Goal: Task Accomplishment & Management: Manage account settings

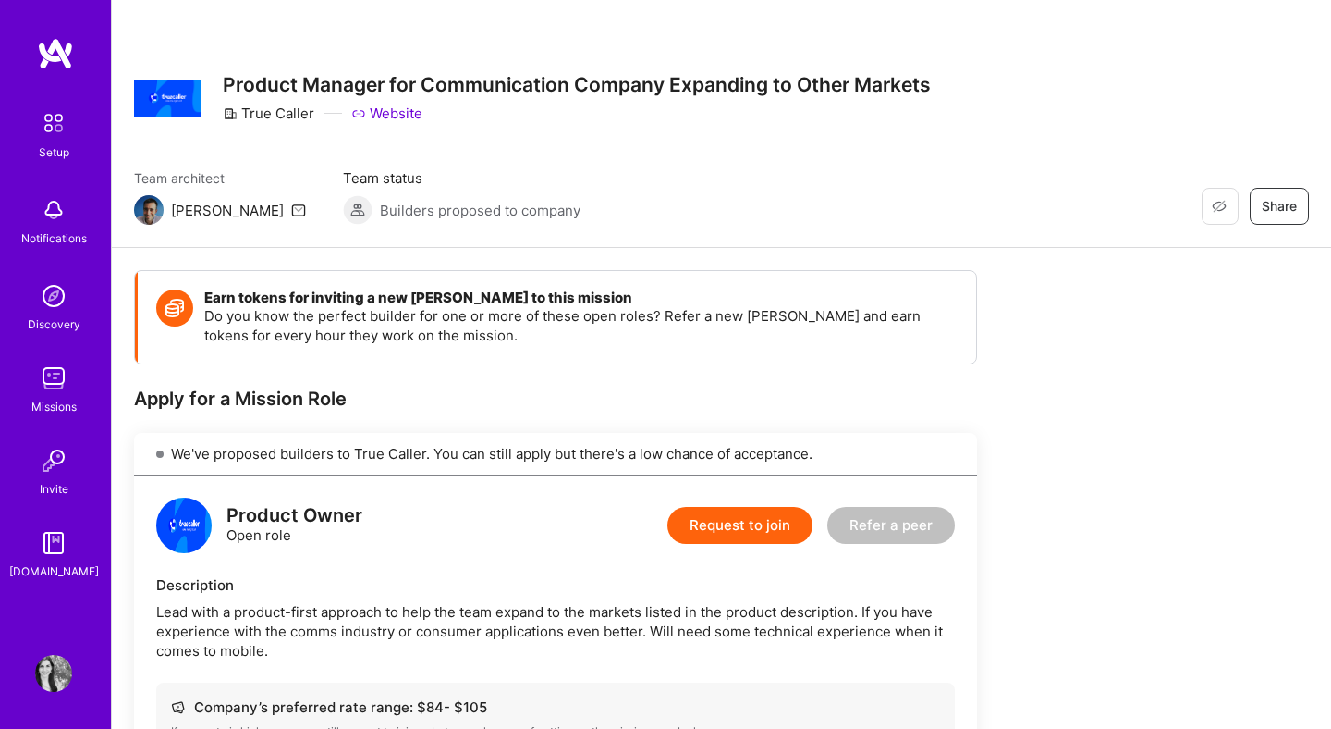
click at [65, 382] on img at bounding box center [53, 378] width 37 height 37
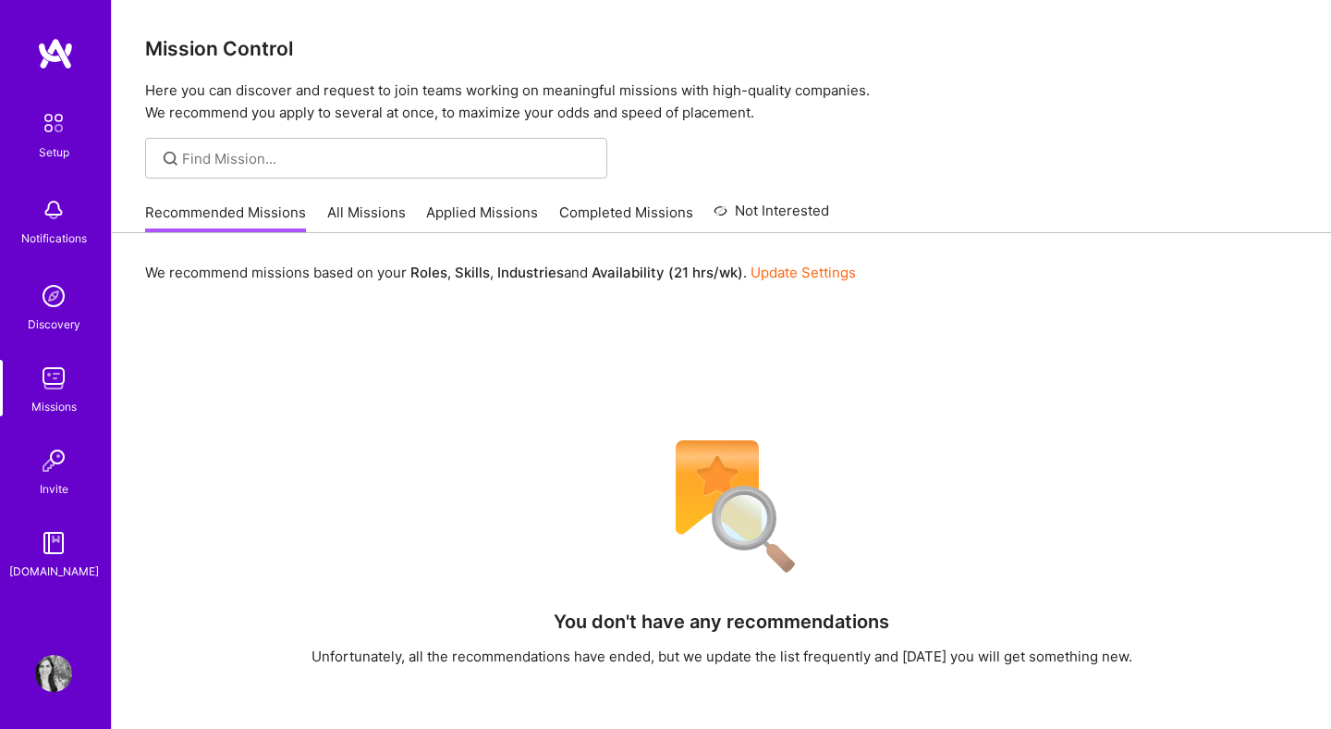
click at [835, 271] on link "Update Settings" at bounding box center [803, 273] width 105 height 18
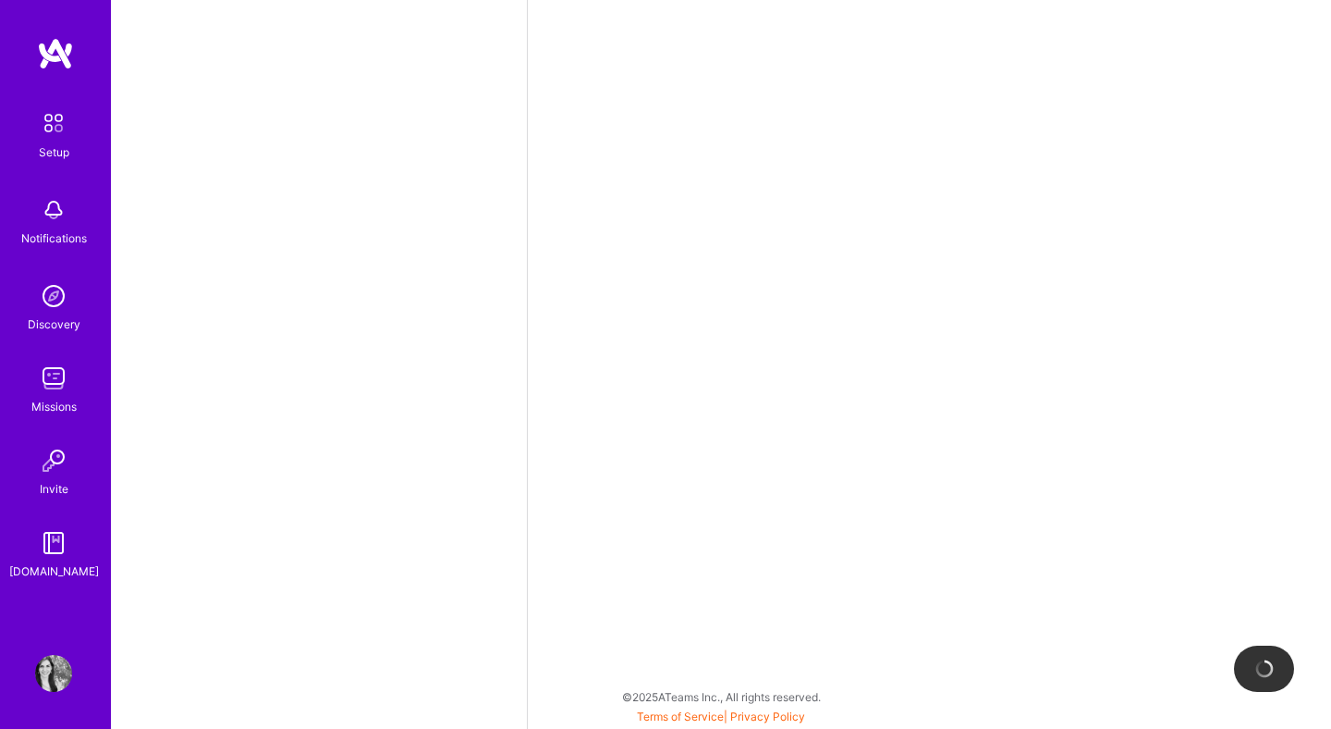
select select "UY"
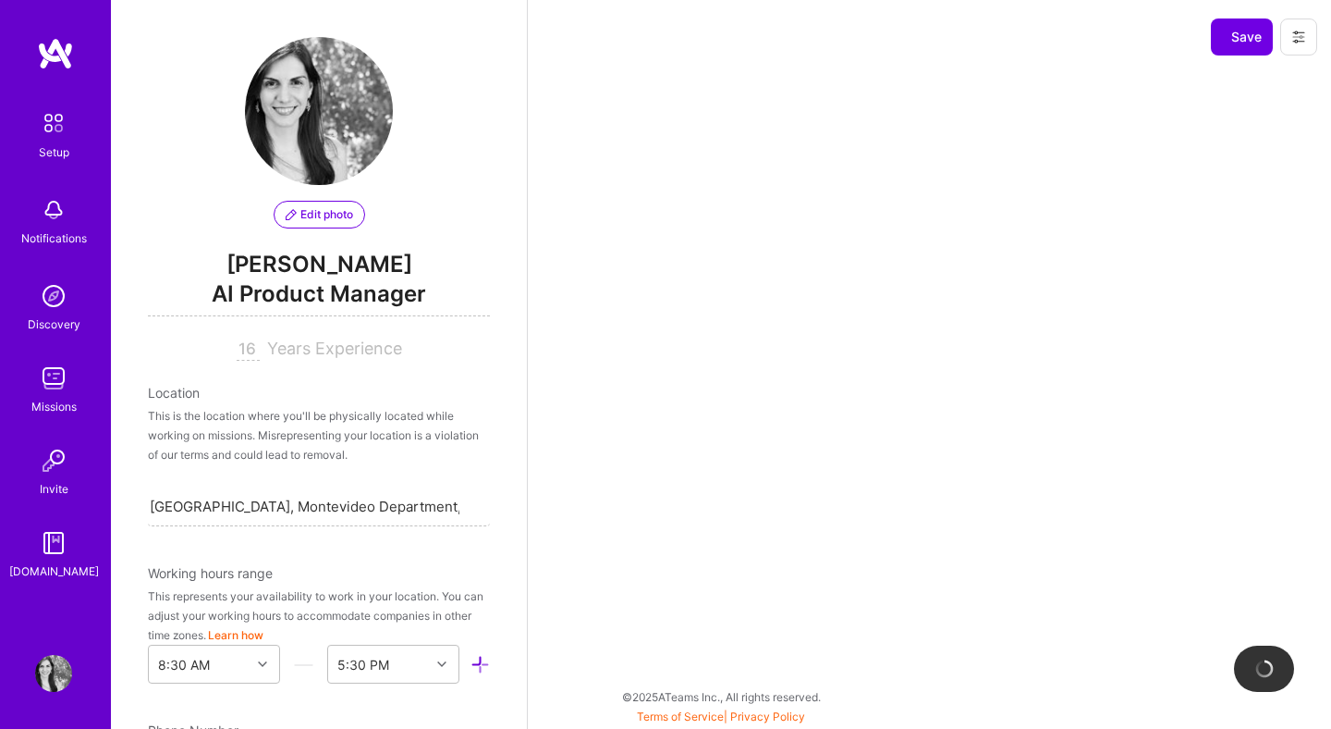
scroll to position [698, 0]
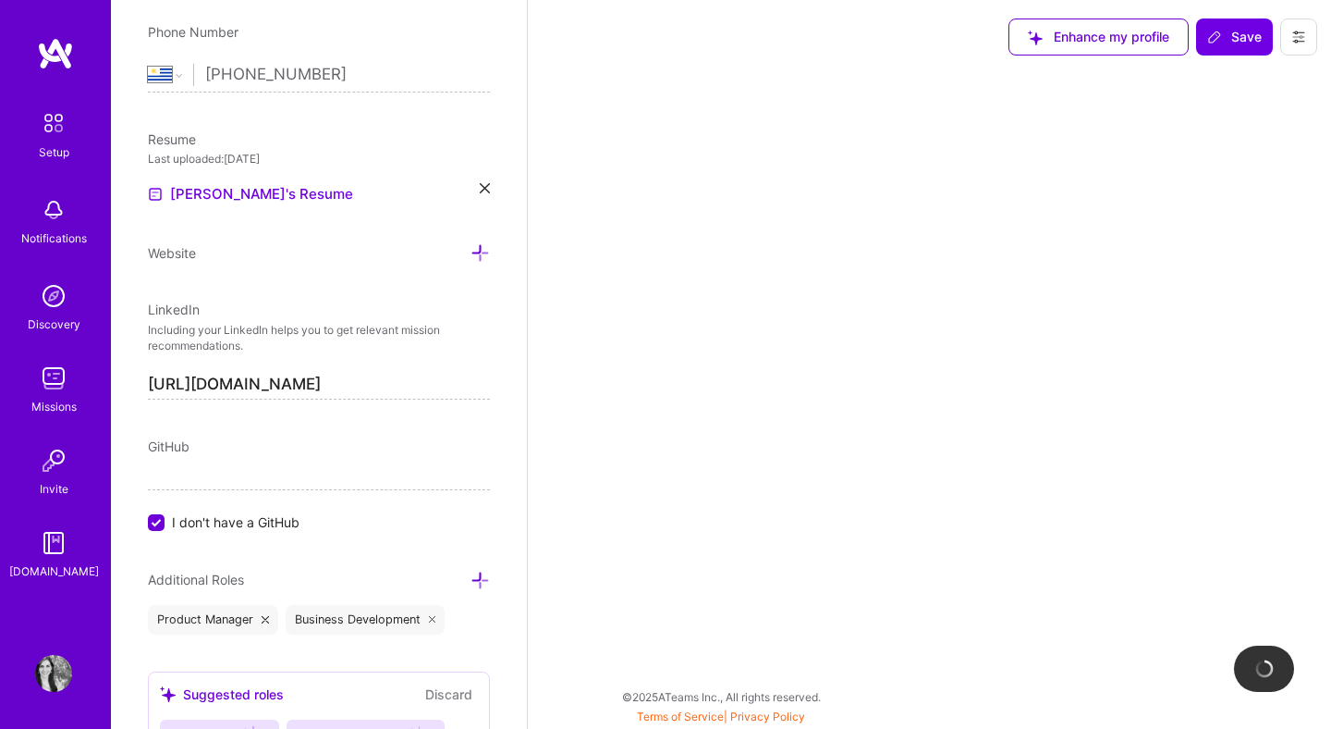
select select "Right Now"
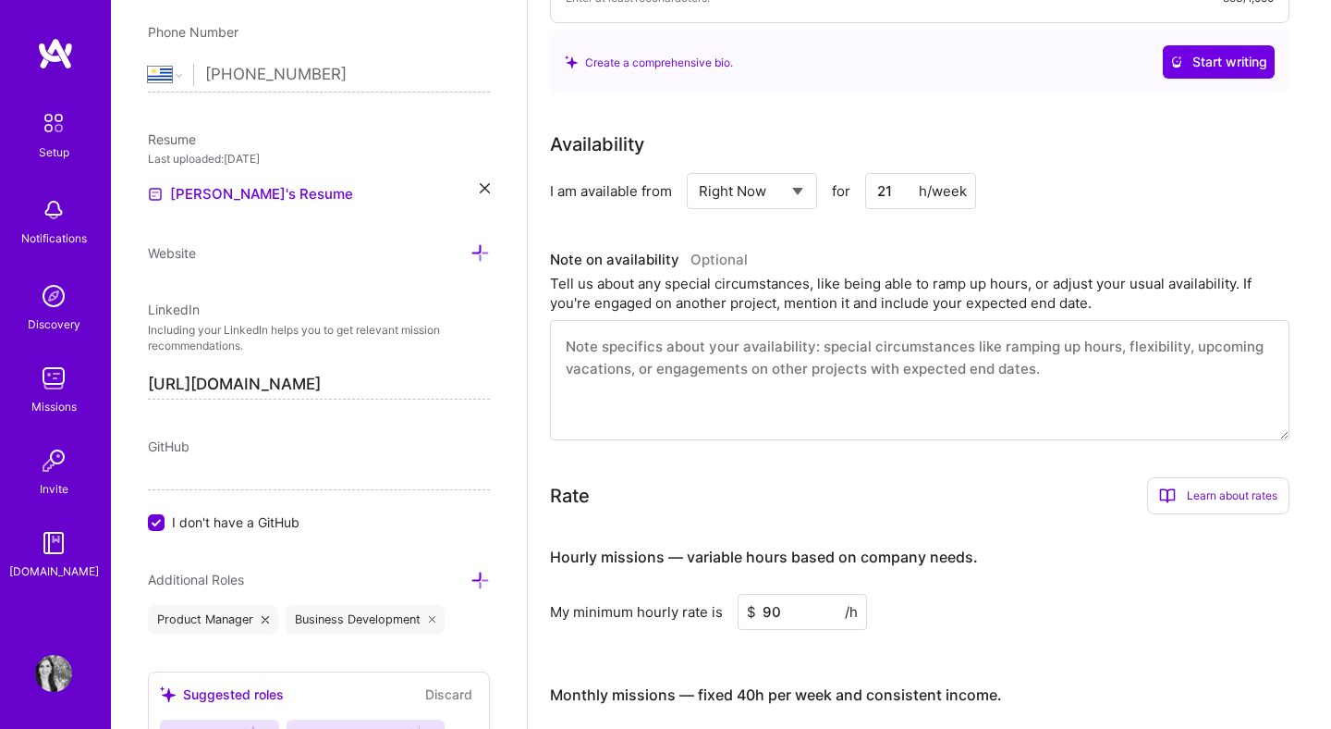
scroll to position [649, 0]
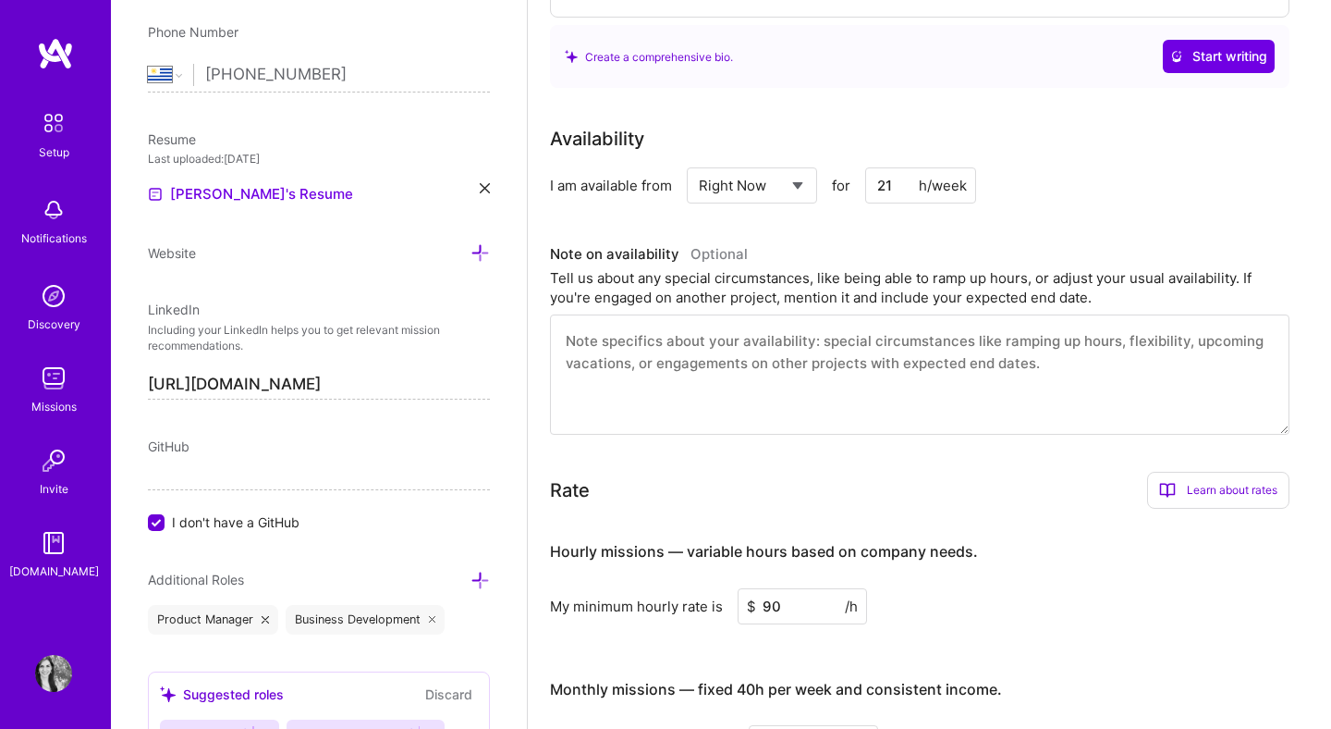
click at [890, 167] on input "21" at bounding box center [920, 185] width 111 height 36
type input "2"
type input "40"
click at [1133, 167] on div "I am available from Select... Right Now Future Date Not Available for 40 h/week" at bounding box center [920, 185] width 740 height 36
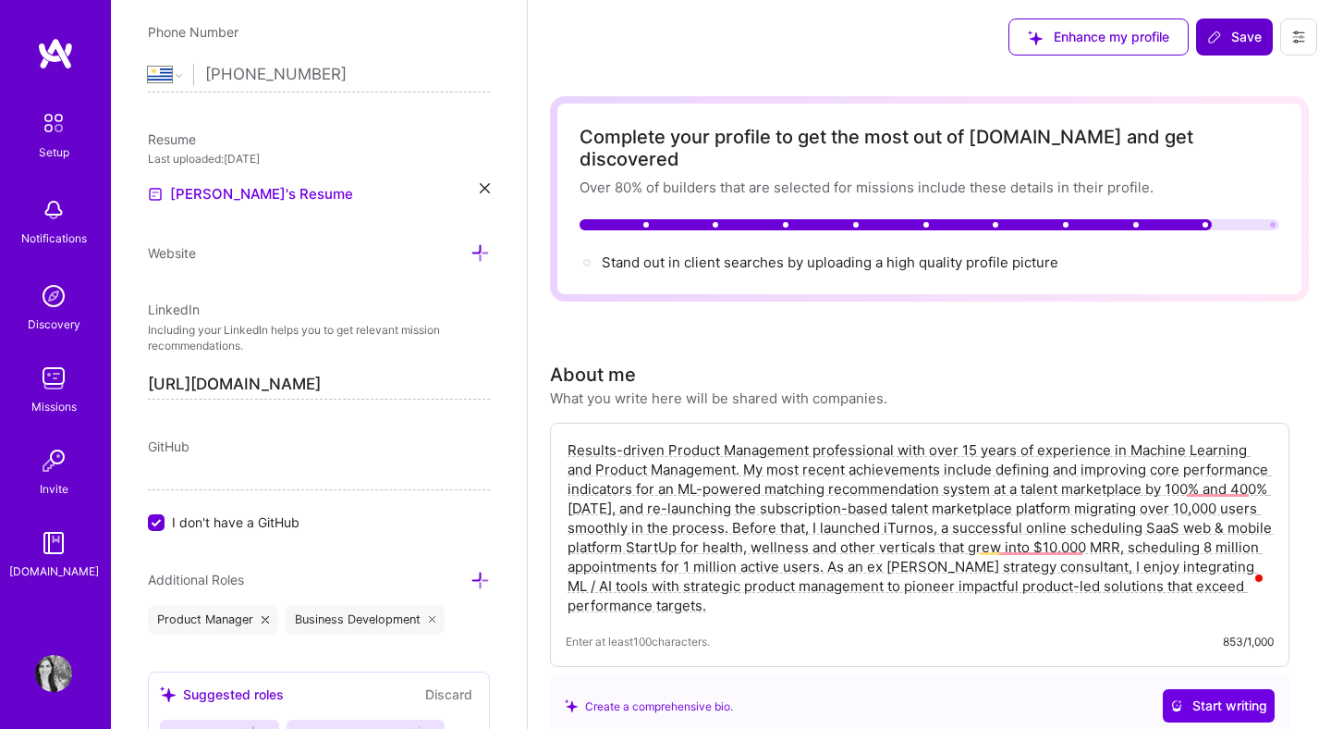
click at [1209, 45] on span "Save" at bounding box center [1234, 37] width 55 height 18
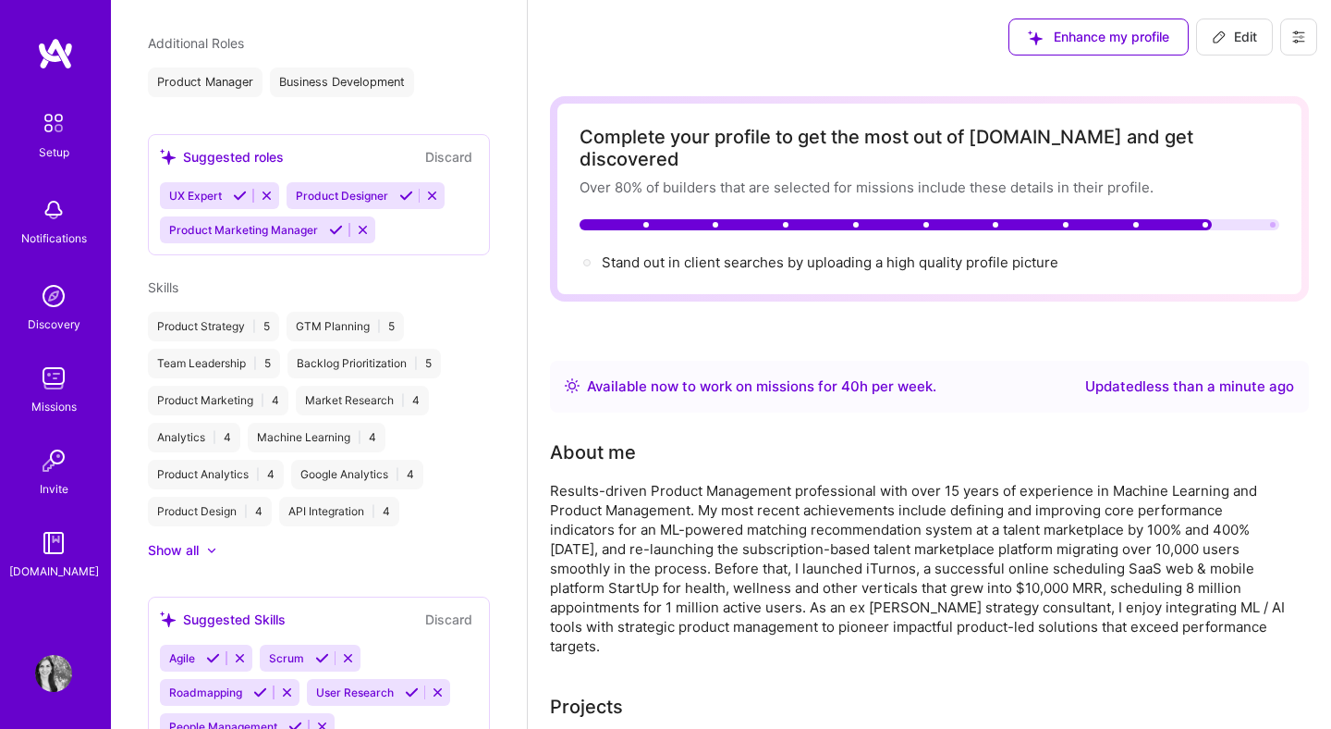
scroll to position [508, 0]
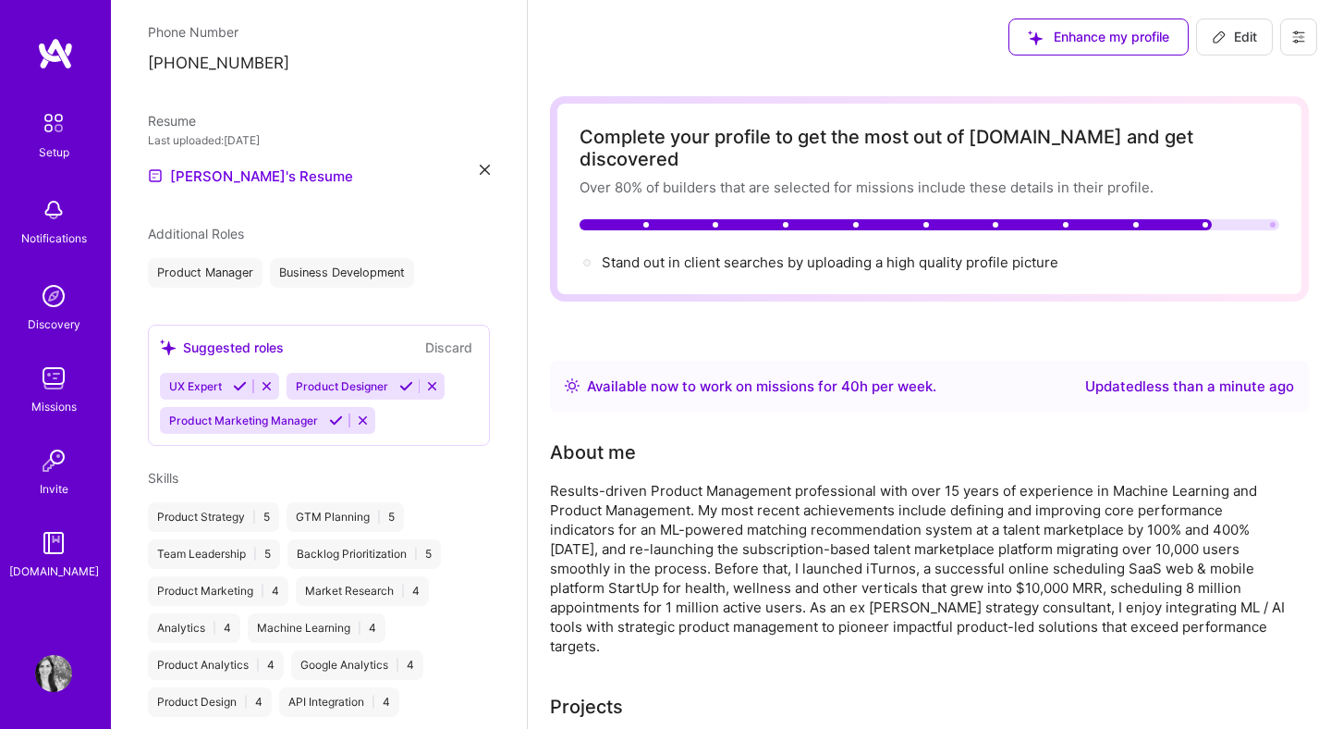
click at [47, 375] on img at bounding box center [53, 378] width 37 height 37
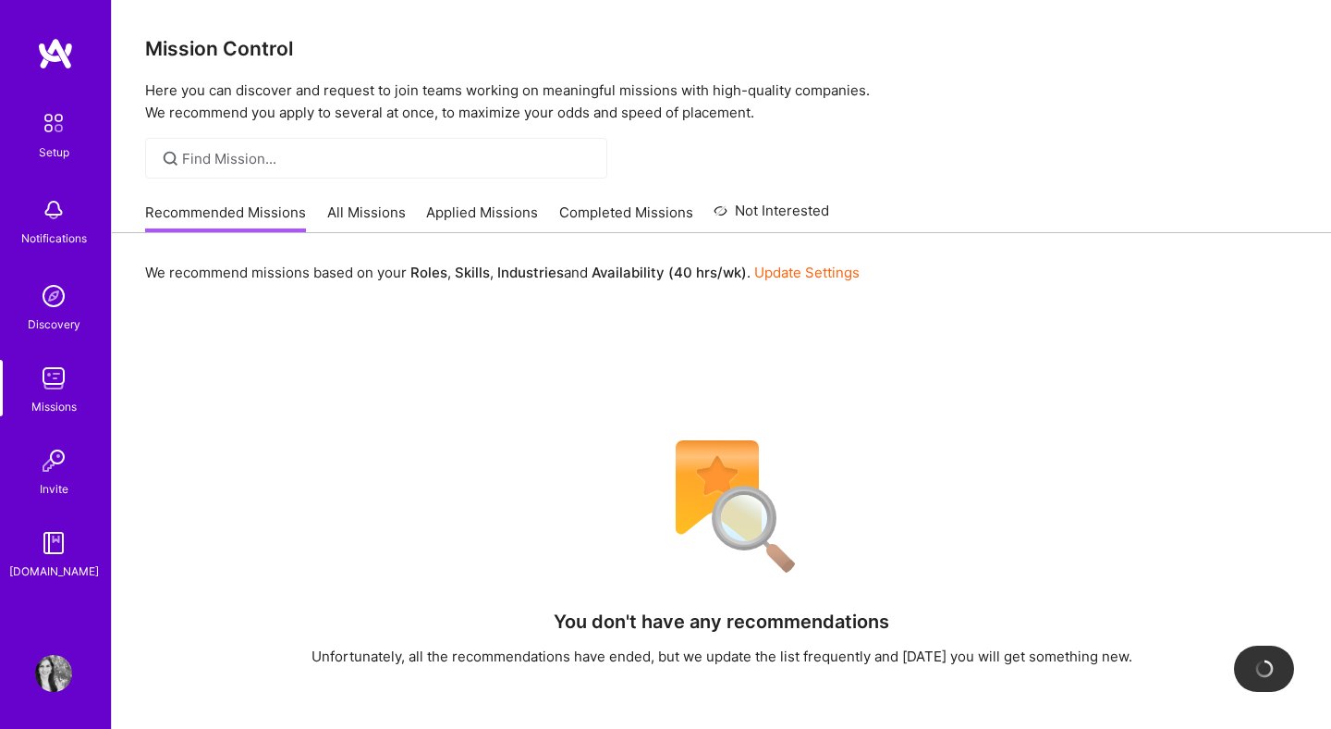
click at [47, 375] on img at bounding box center [53, 378] width 37 height 37
click at [70, 300] on img at bounding box center [53, 295] width 37 height 37
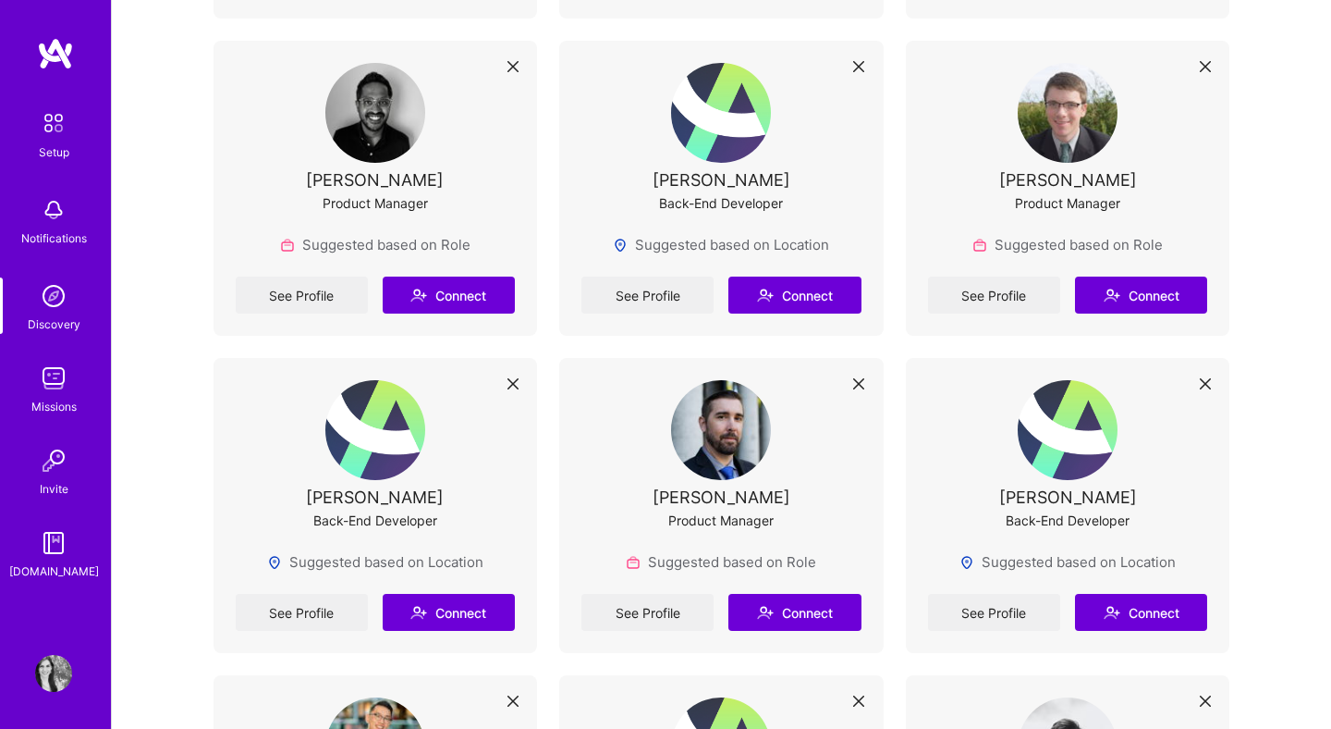
scroll to position [8064, 0]
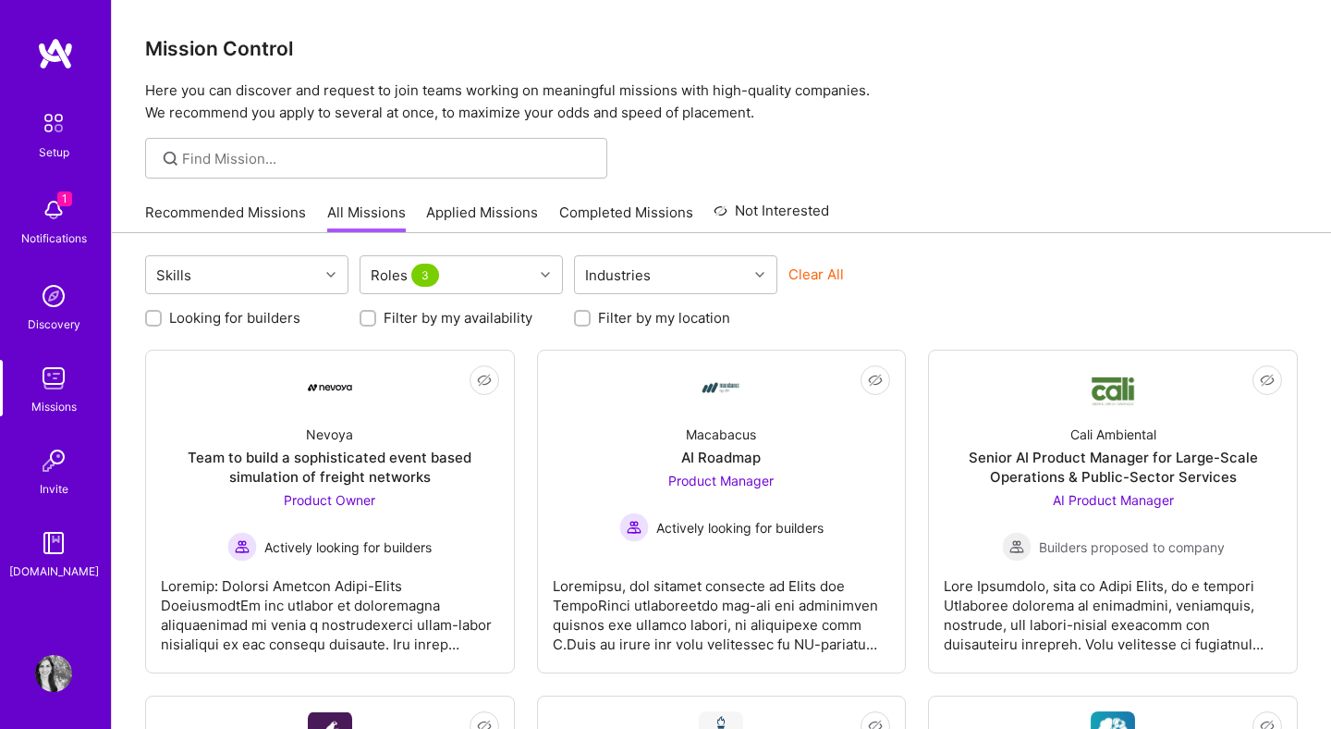
click at [367, 216] on link "All Missions" at bounding box center [366, 217] width 79 height 31
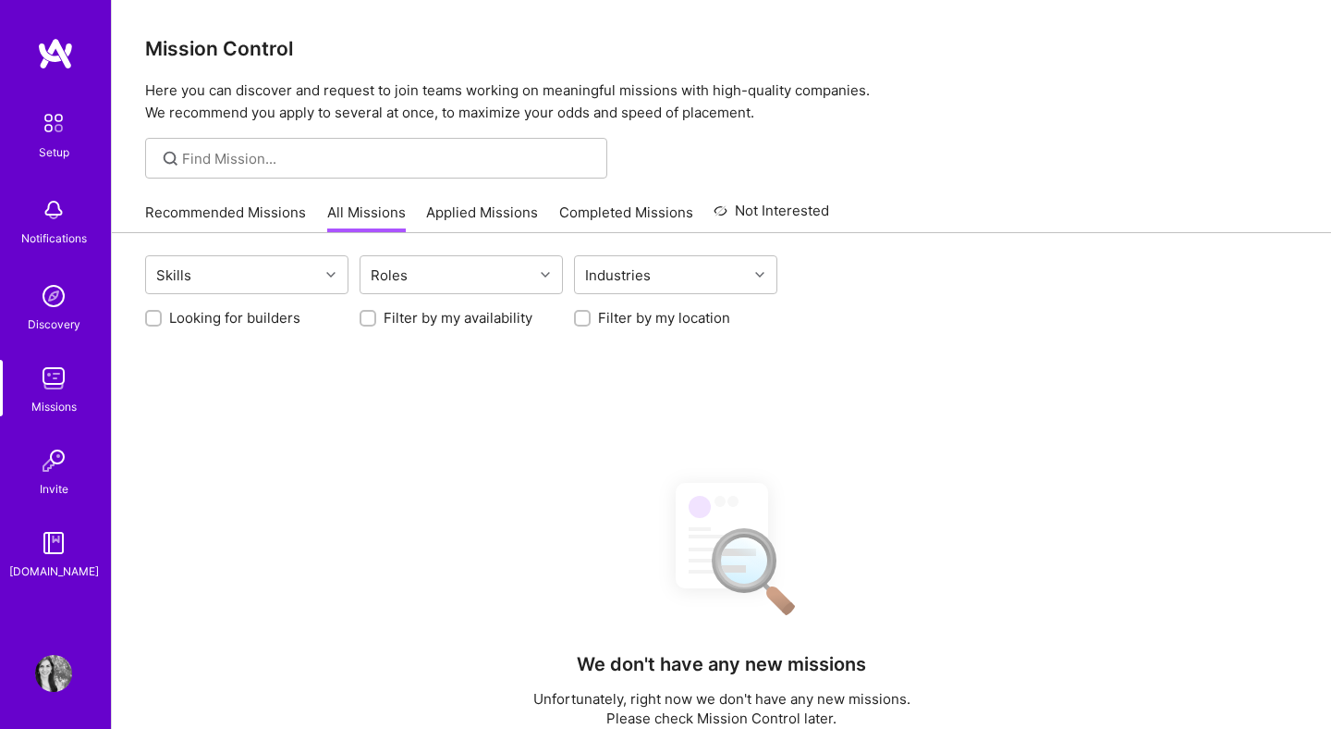
scroll to position [1, 0]
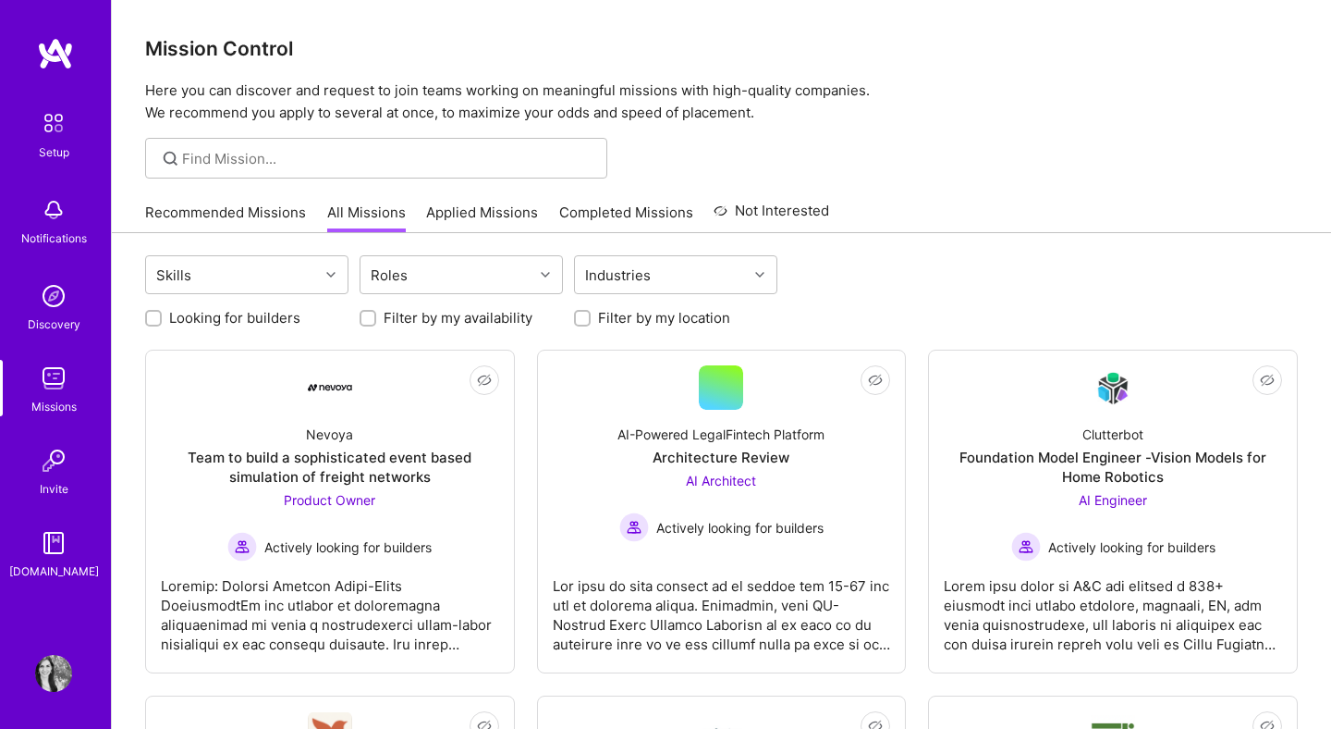
click at [221, 324] on label "Looking for builders" at bounding box center [234, 317] width 131 height 19
click at [162, 324] on input "Looking for builders" at bounding box center [155, 318] width 13 height 13
checkbox input "true"
click at [514, 272] on div "Roles" at bounding box center [447, 274] width 173 height 37
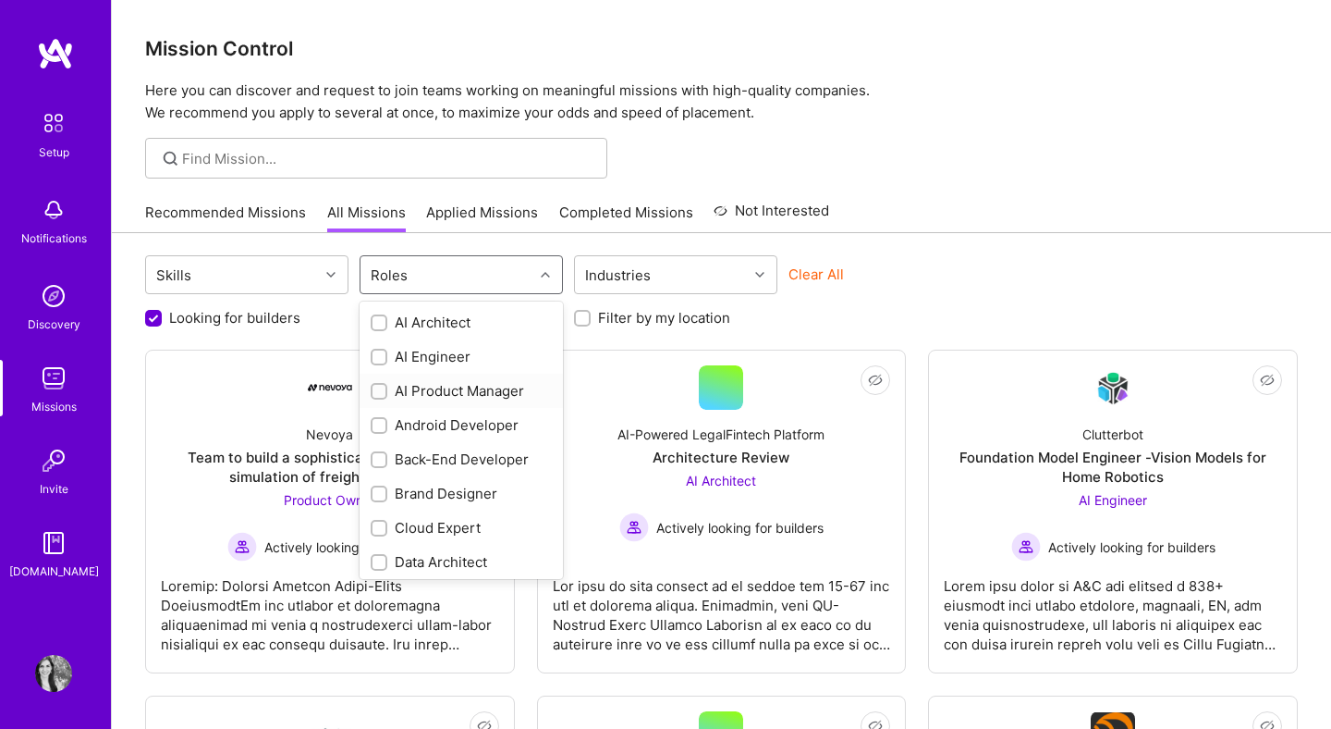
click at [375, 386] on input "checkbox" at bounding box center [380, 392] width 13 height 13
checkbox input "true"
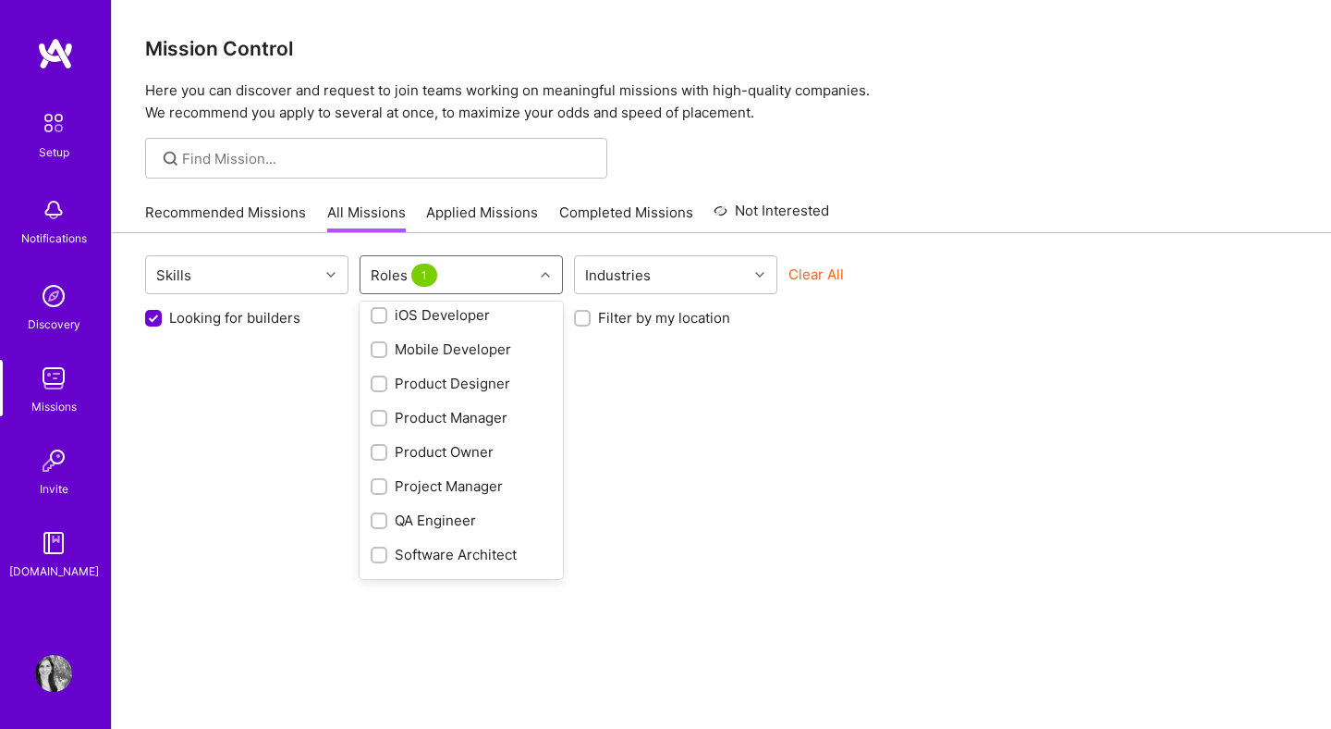
scroll to position [561, 0]
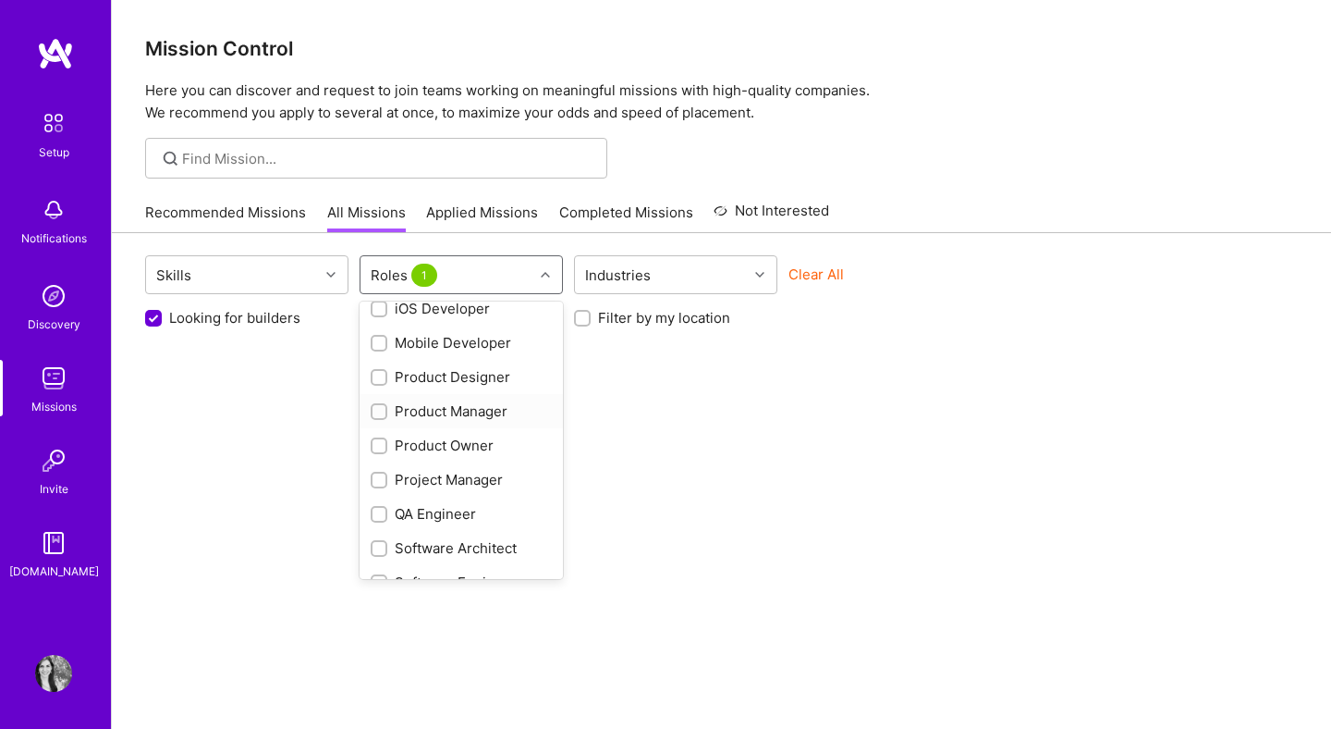
click at [381, 413] on input "checkbox" at bounding box center [380, 412] width 13 height 13
checkbox input "true"
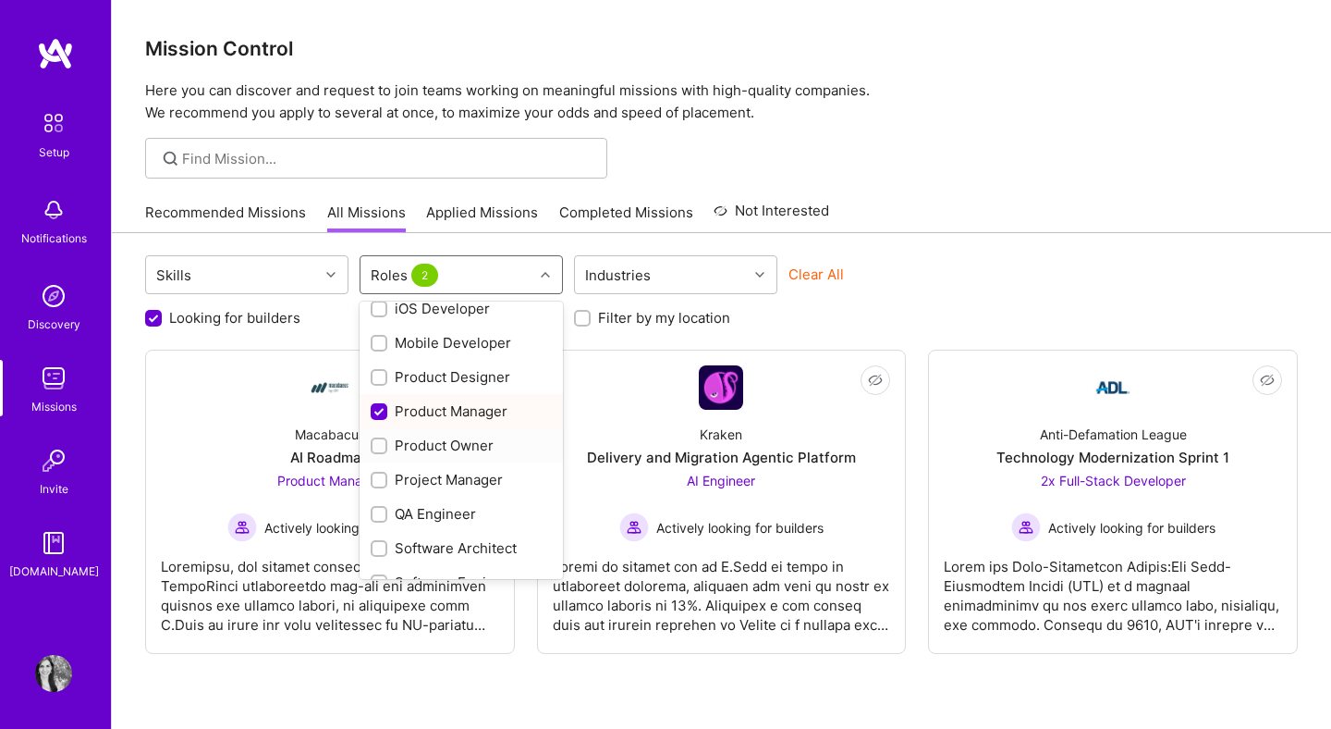
click at [381, 450] on input "checkbox" at bounding box center [380, 446] width 13 height 13
checkbox input "true"
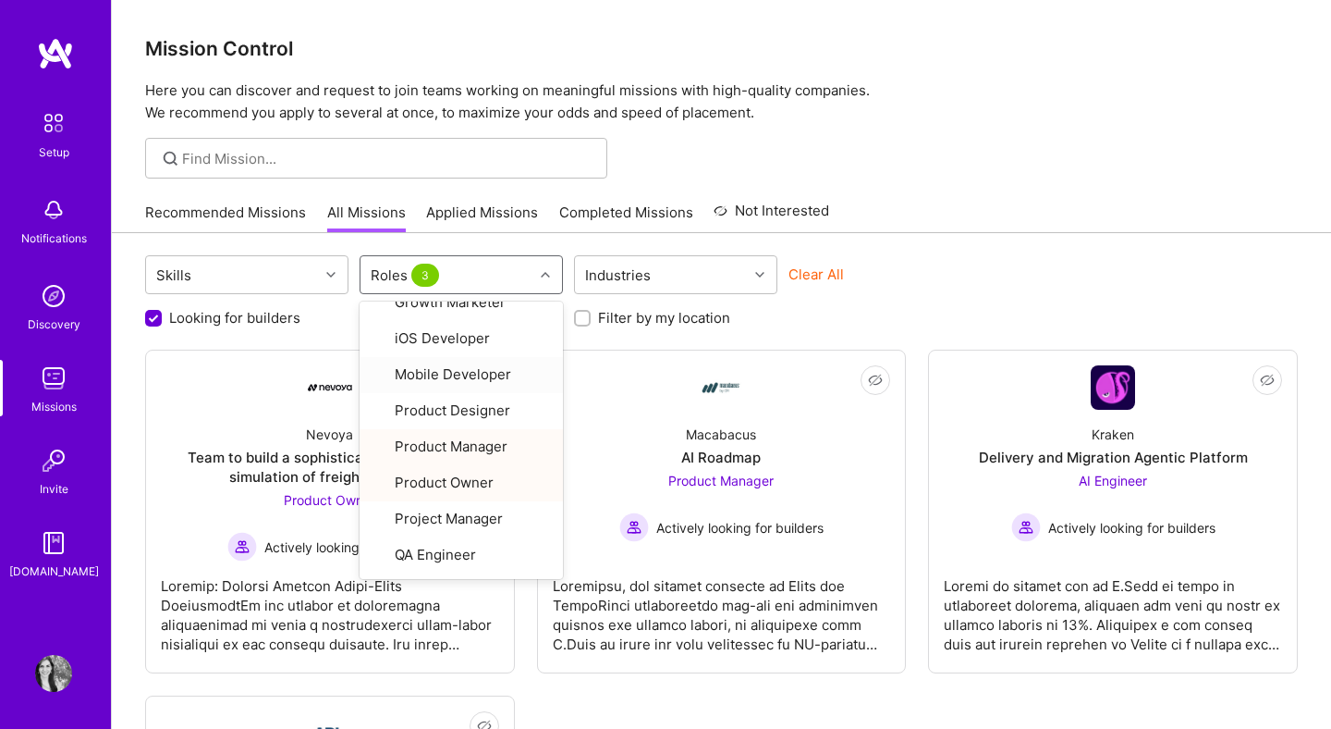
click at [1031, 175] on div at bounding box center [721, 158] width 1219 height 41
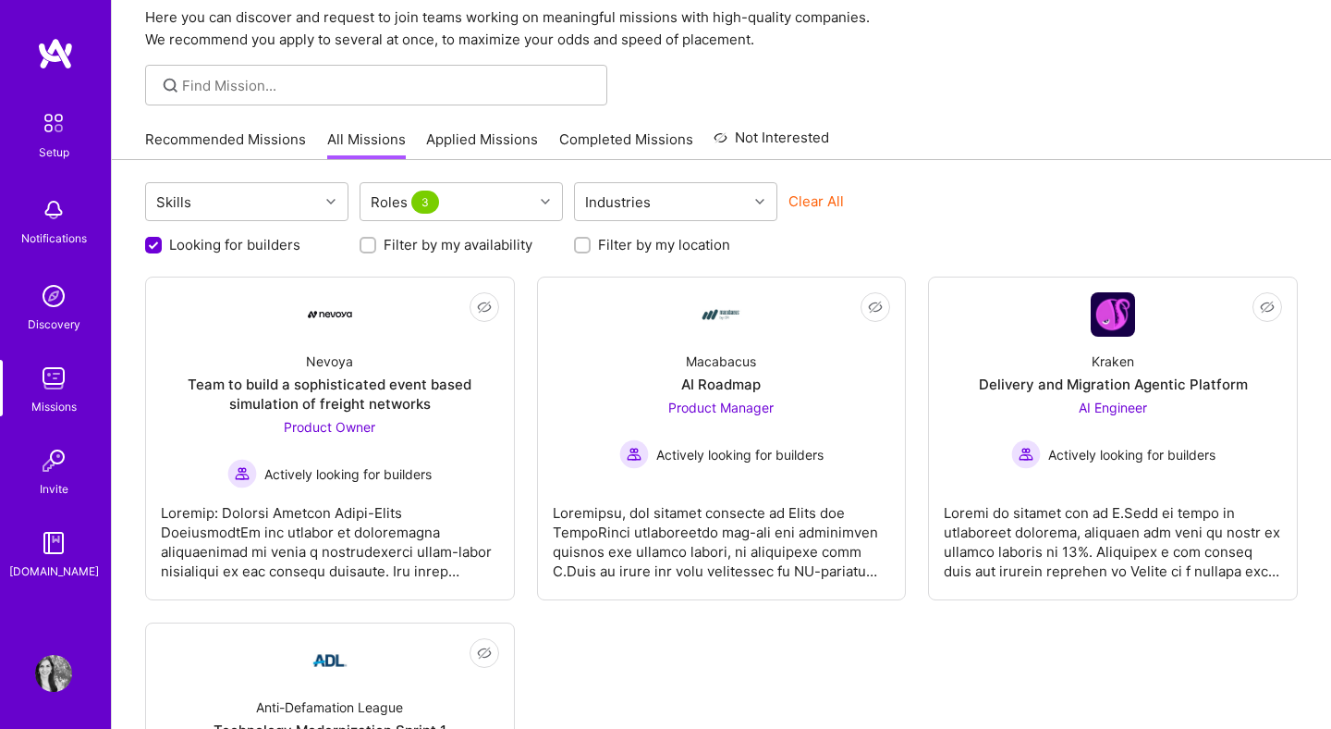
scroll to position [61, 0]
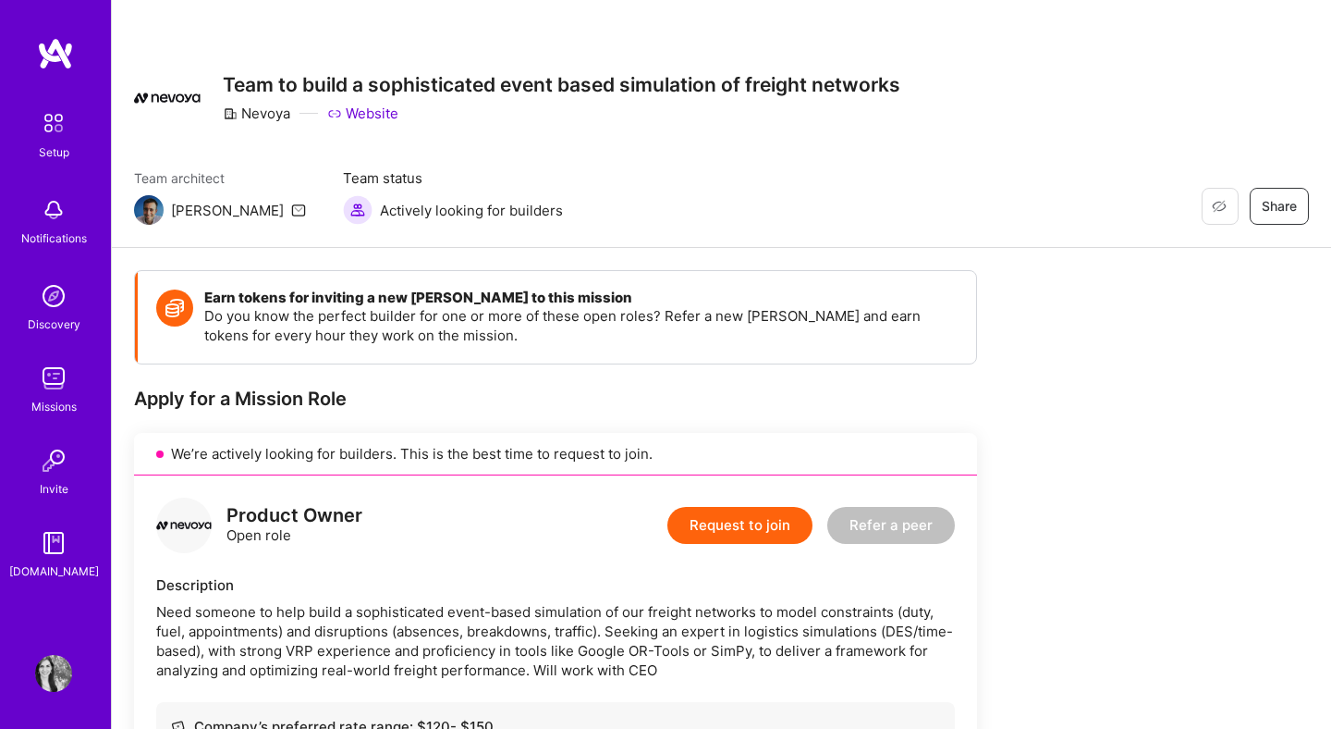
click at [59, 678] on img at bounding box center [53, 673] width 37 height 37
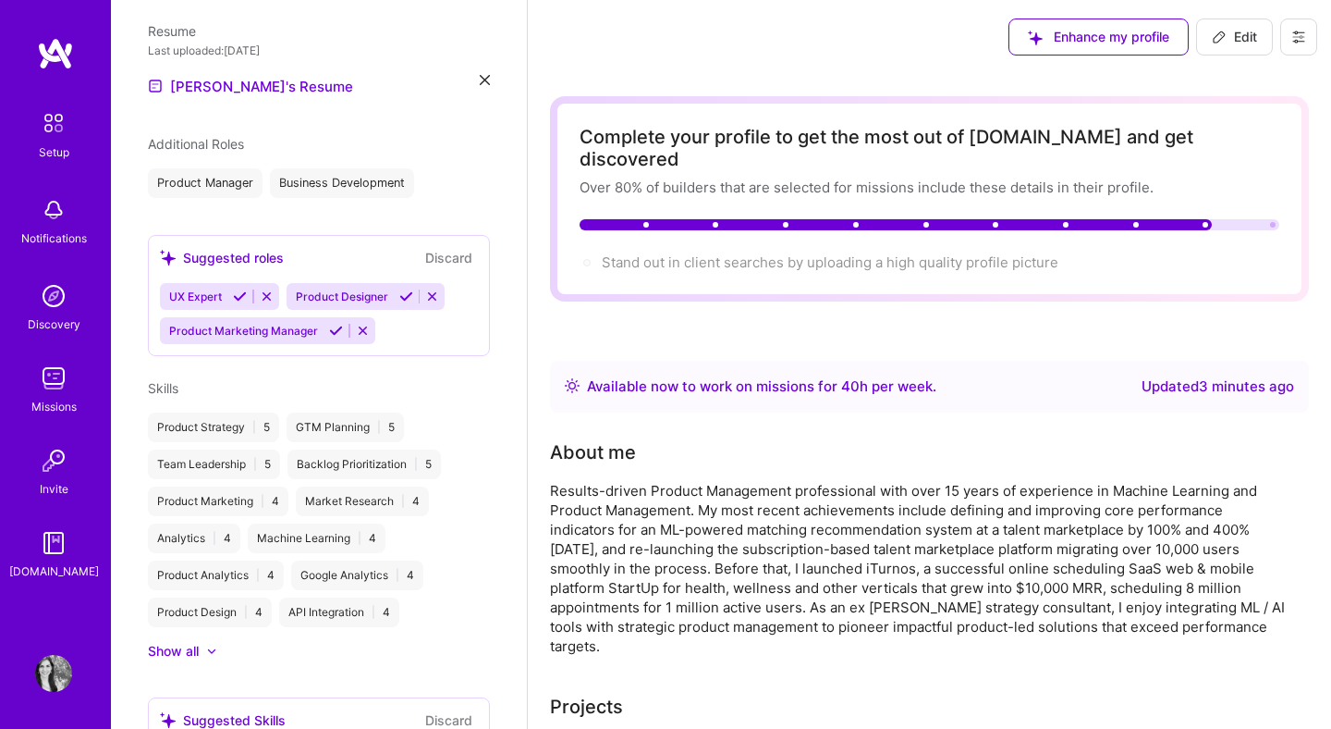
scroll to position [585, 0]
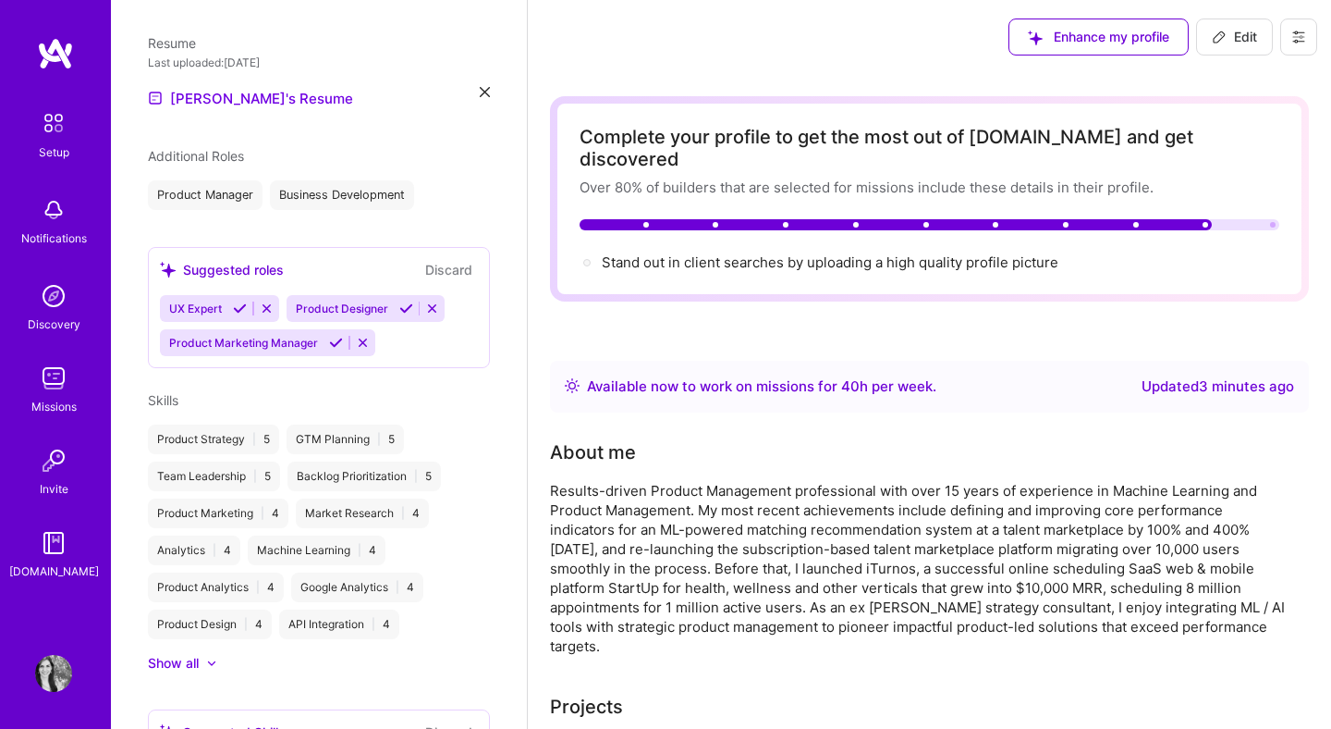
click at [205, 666] on div at bounding box center [202, 663] width 7 height 18
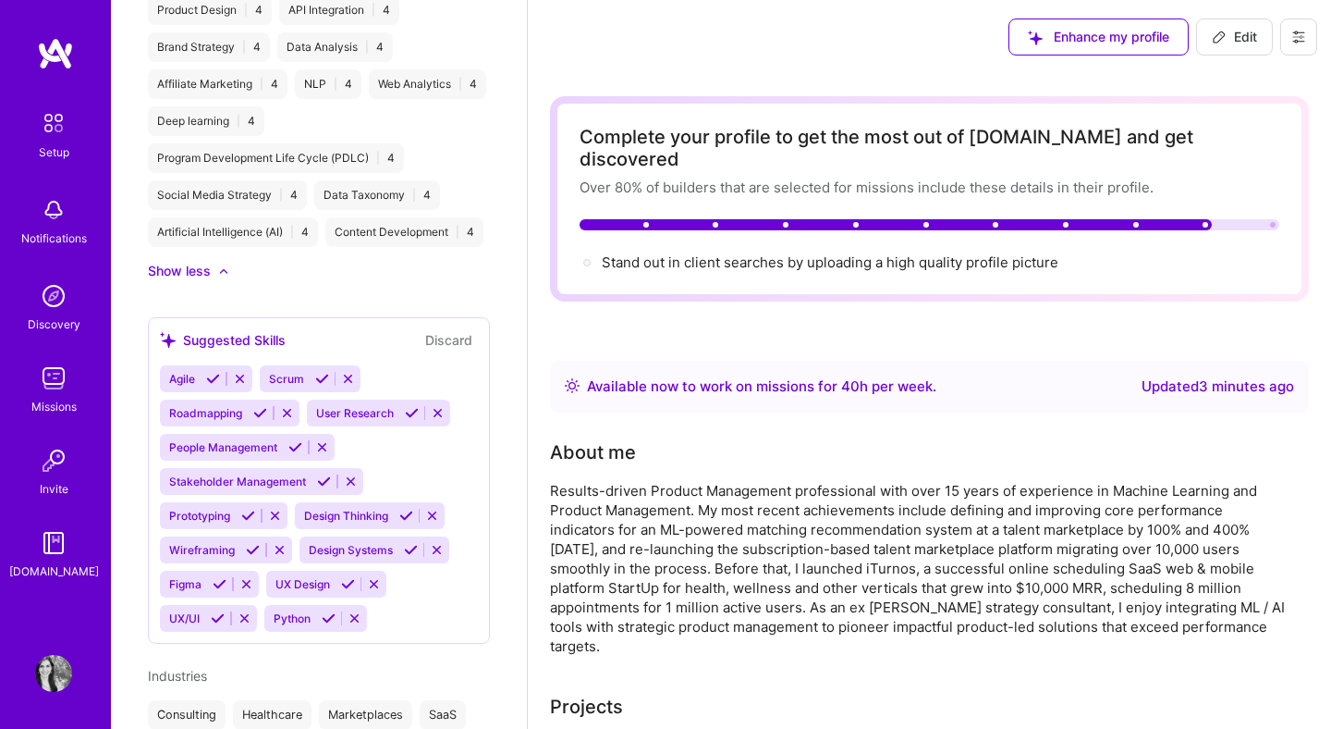
scroll to position [1203, 0]
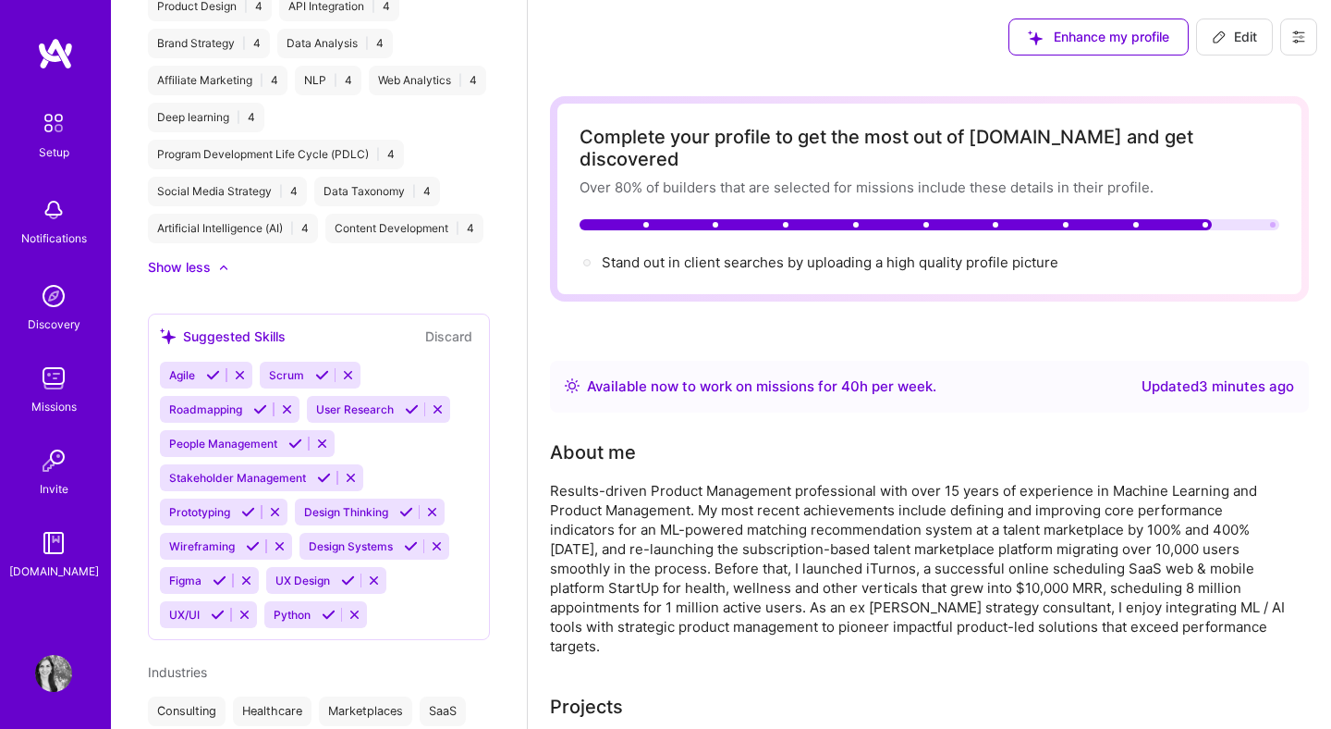
click at [251, 546] on icon at bounding box center [253, 546] width 14 height 14
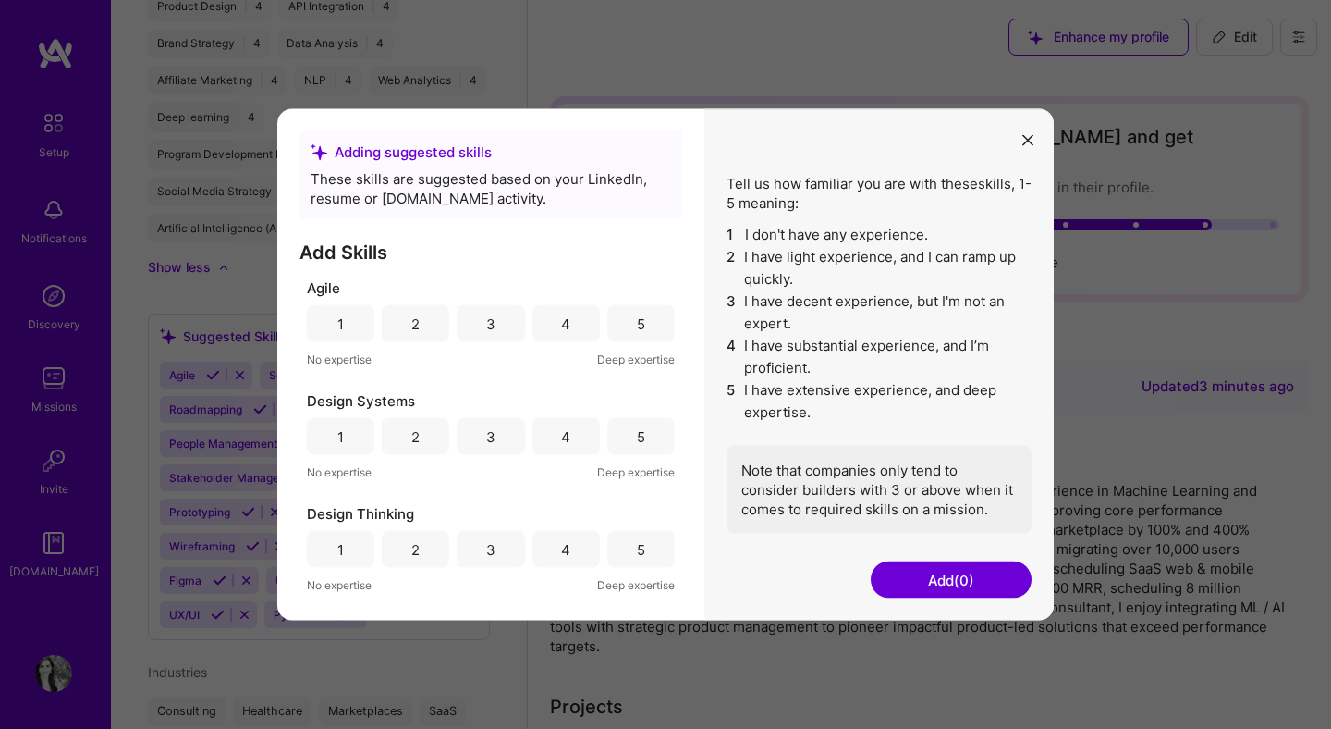
click at [625, 328] on div "5" at bounding box center [640, 323] width 67 height 37
click at [575, 444] on div "4" at bounding box center [566, 436] width 67 height 37
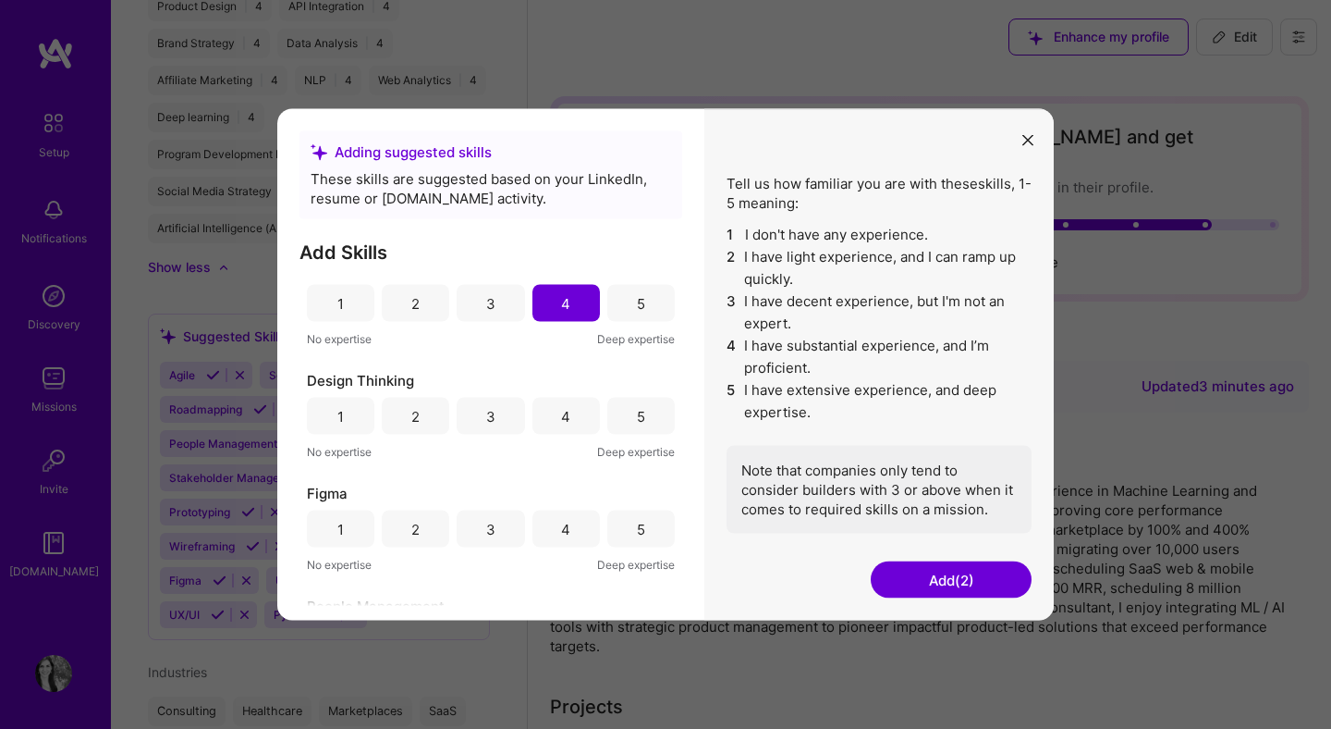
click at [567, 418] on div "4" at bounding box center [566, 416] width 67 height 37
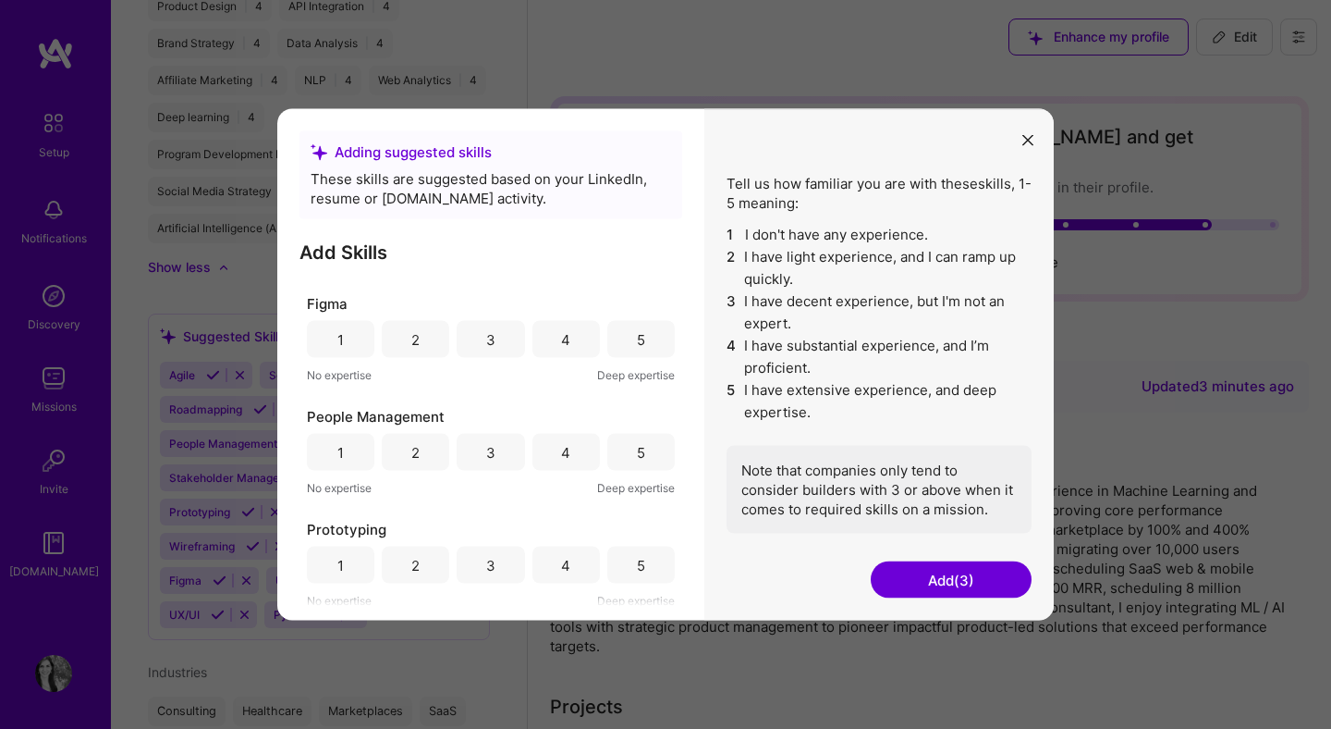
scroll to position [331, 0]
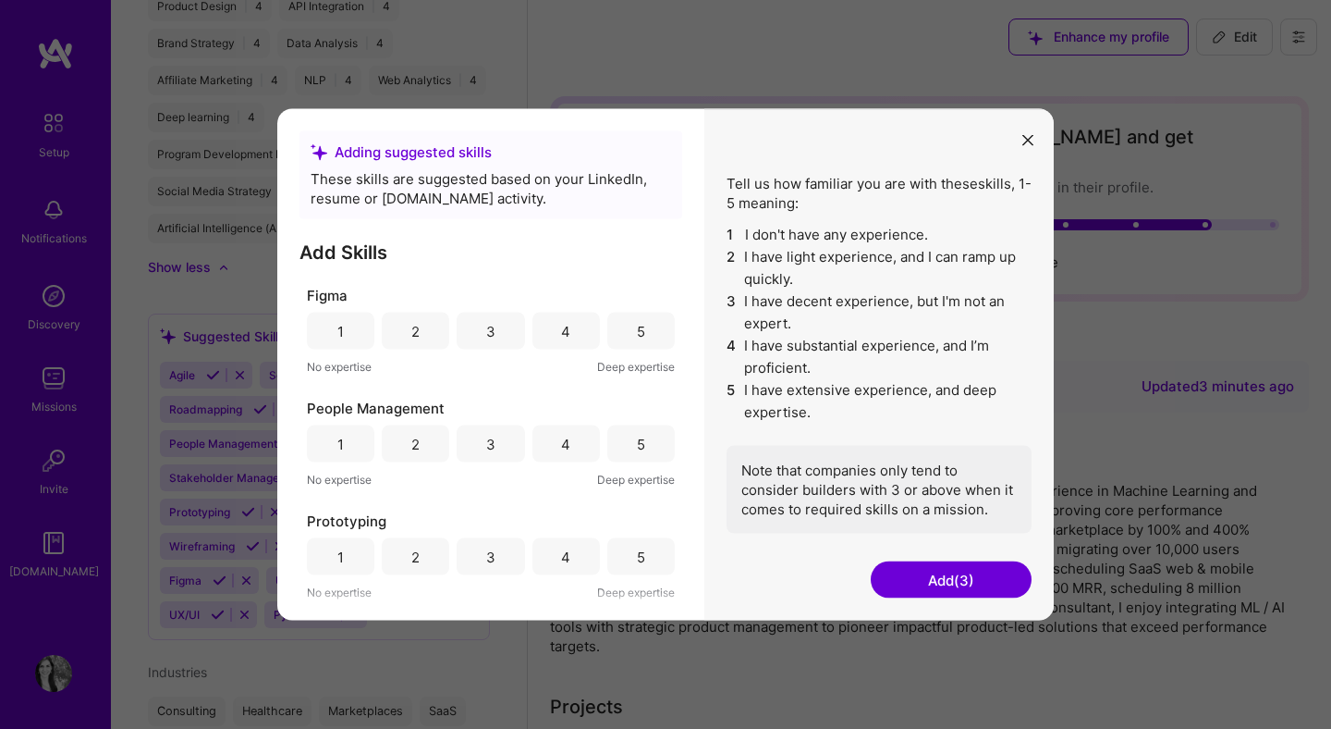
click at [561, 333] on div "4" at bounding box center [565, 330] width 9 height 19
click at [637, 447] on div "5" at bounding box center [641, 443] width 8 height 19
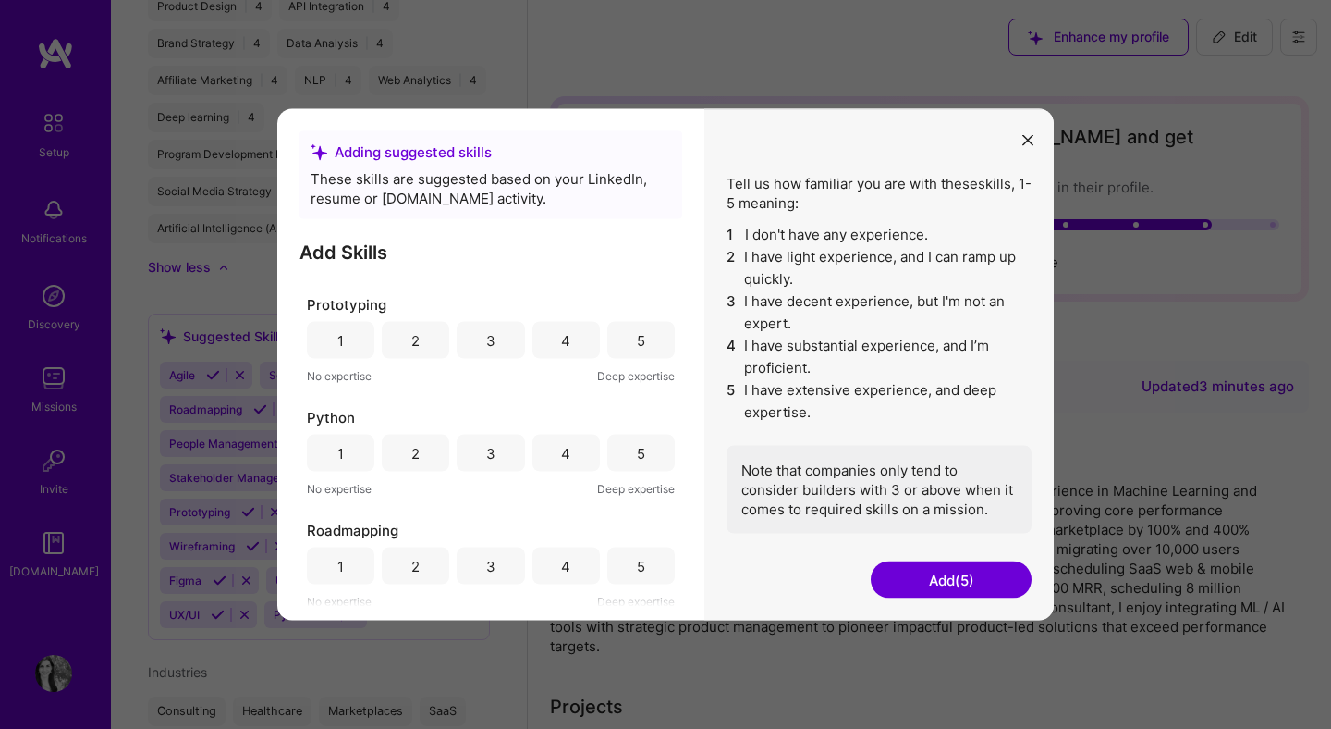
scroll to position [549, 0]
click at [637, 326] on div "5" at bounding box center [640, 338] width 67 height 37
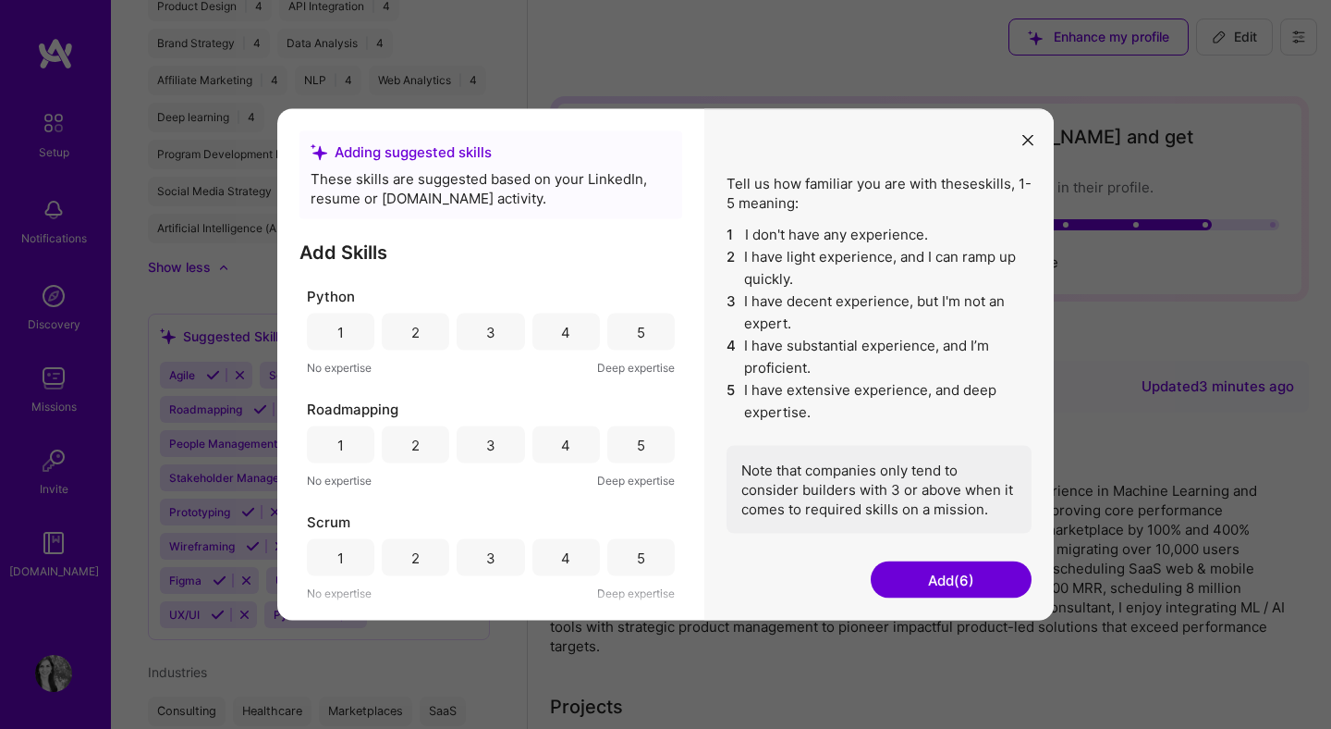
scroll to position [670, 0]
click at [341, 325] on div "1" at bounding box center [340, 329] width 6 height 19
click at [640, 452] on div "5" at bounding box center [640, 442] width 67 height 37
click at [561, 332] on div "4" at bounding box center [565, 331] width 9 height 19
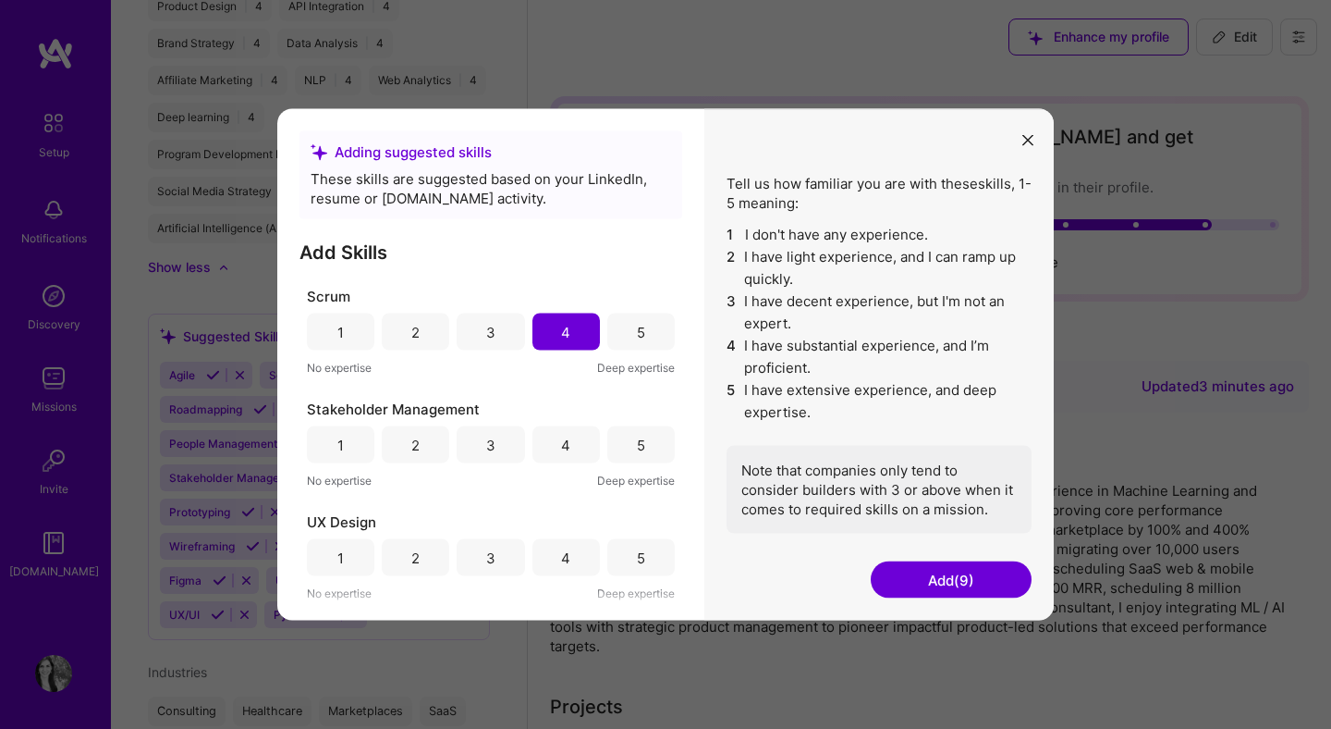
scroll to position [999, 0]
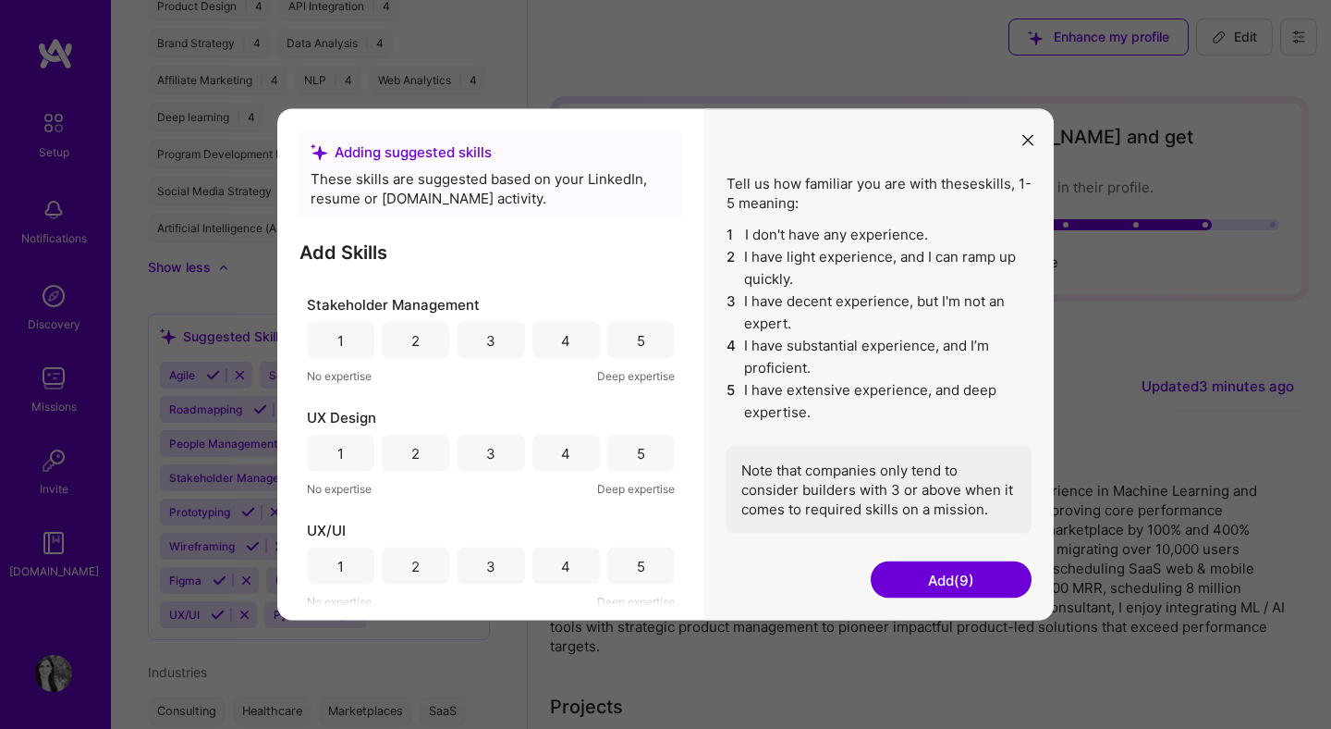
click at [639, 340] on div "5" at bounding box center [640, 340] width 67 height 37
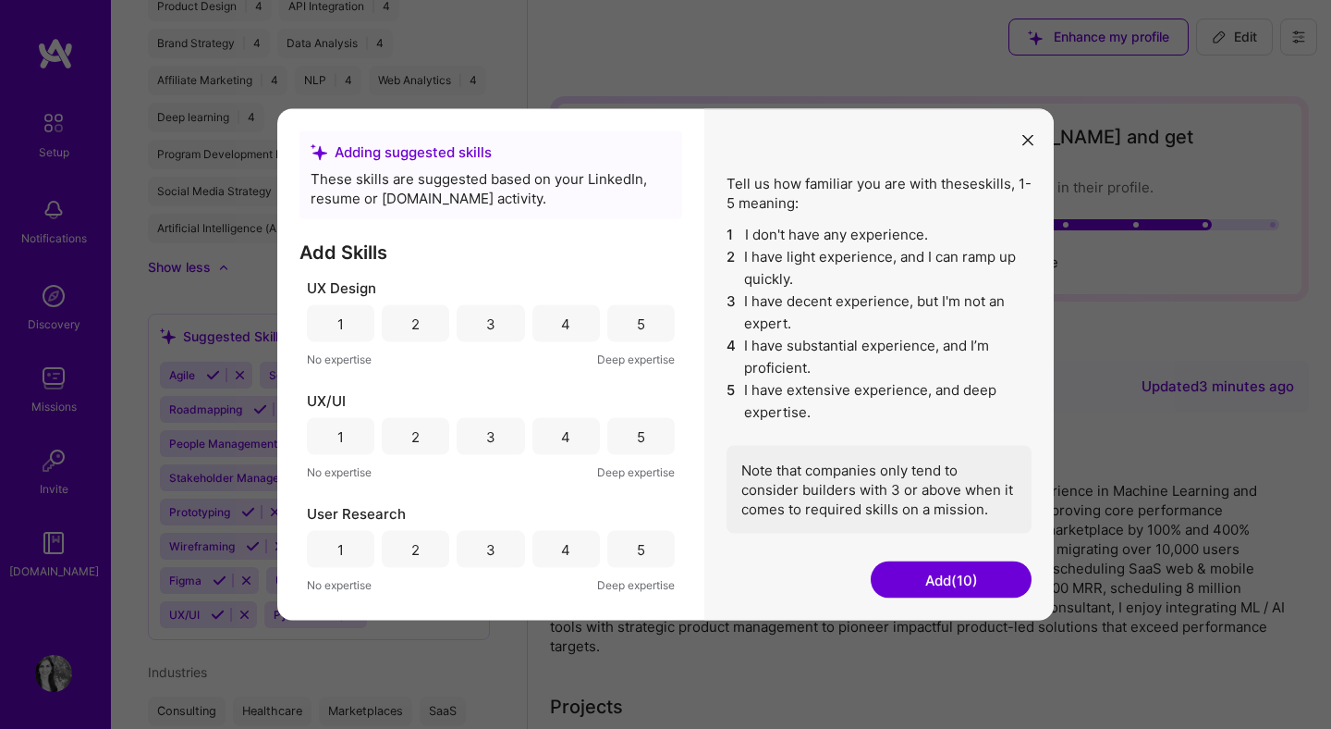
scroll to position [1131, 0]
click at [570, 328] on div "4" at bounding box center [566, 320] width 67 height 37
click at [564, 440] on div "4" at bounding box center [565, 432] width 9 height 19
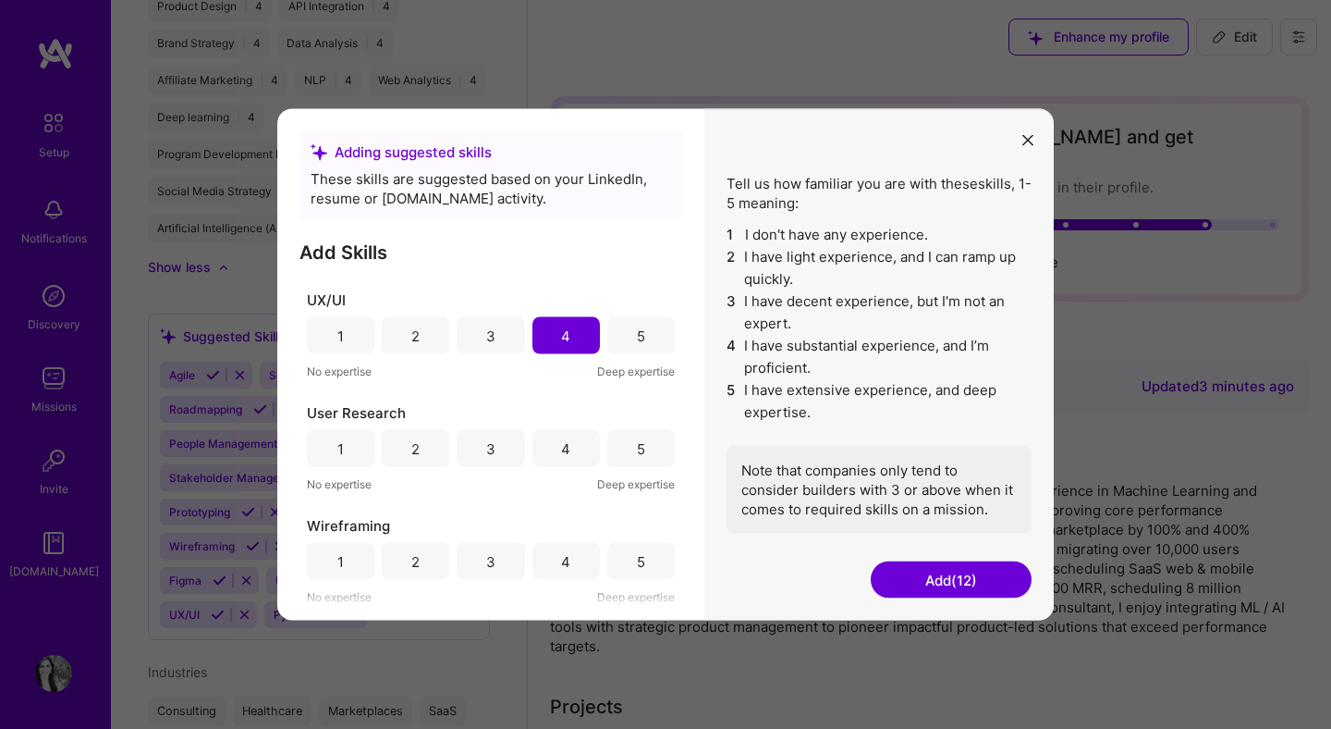
click at [564, 440] on div "4" at bounding box center [565, 447] width 9 height 19
click at [652, 564] on div "5" at bounding box center [640, 561] width 67 height 37
click at [987, 591] on button "Add (14)" at bounding box center [951, 579] width 161 height 37
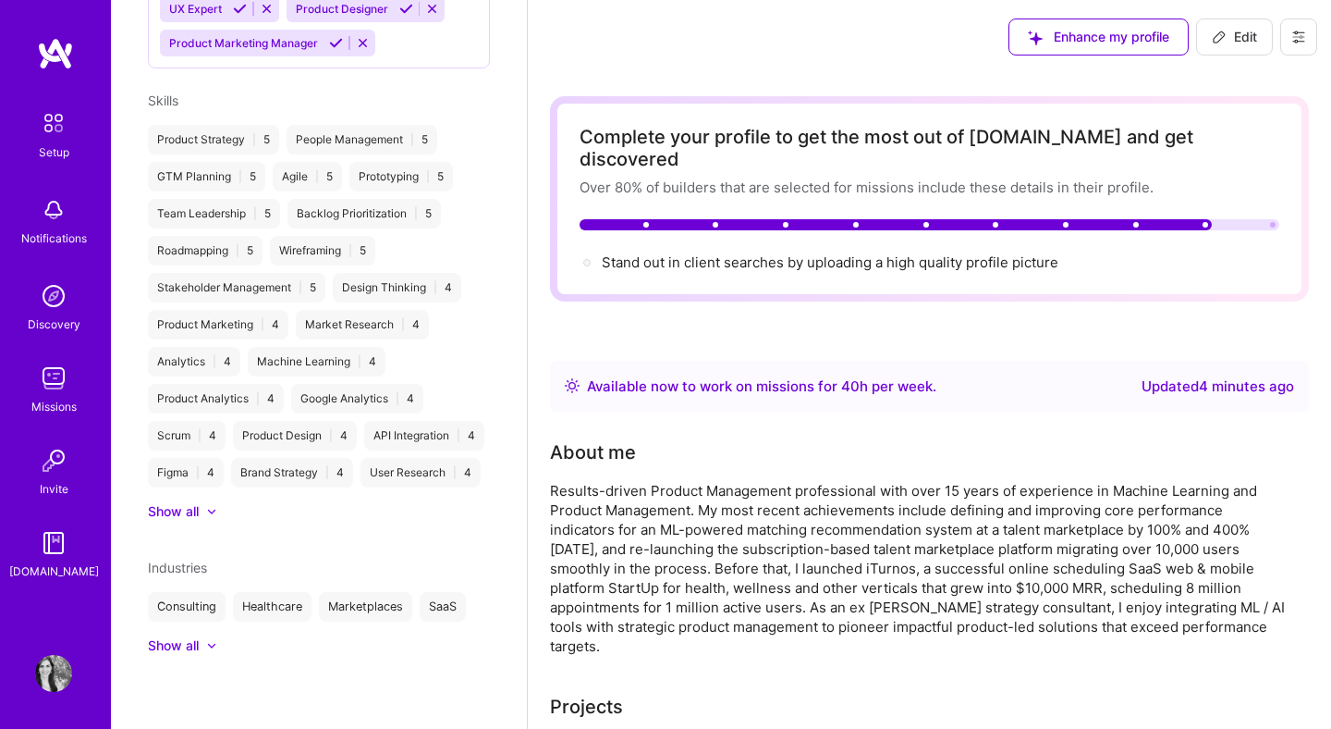
scroll to position [885, 0]
click at [54, 386] on img at bounding box center [53, 378] width 37 height 37
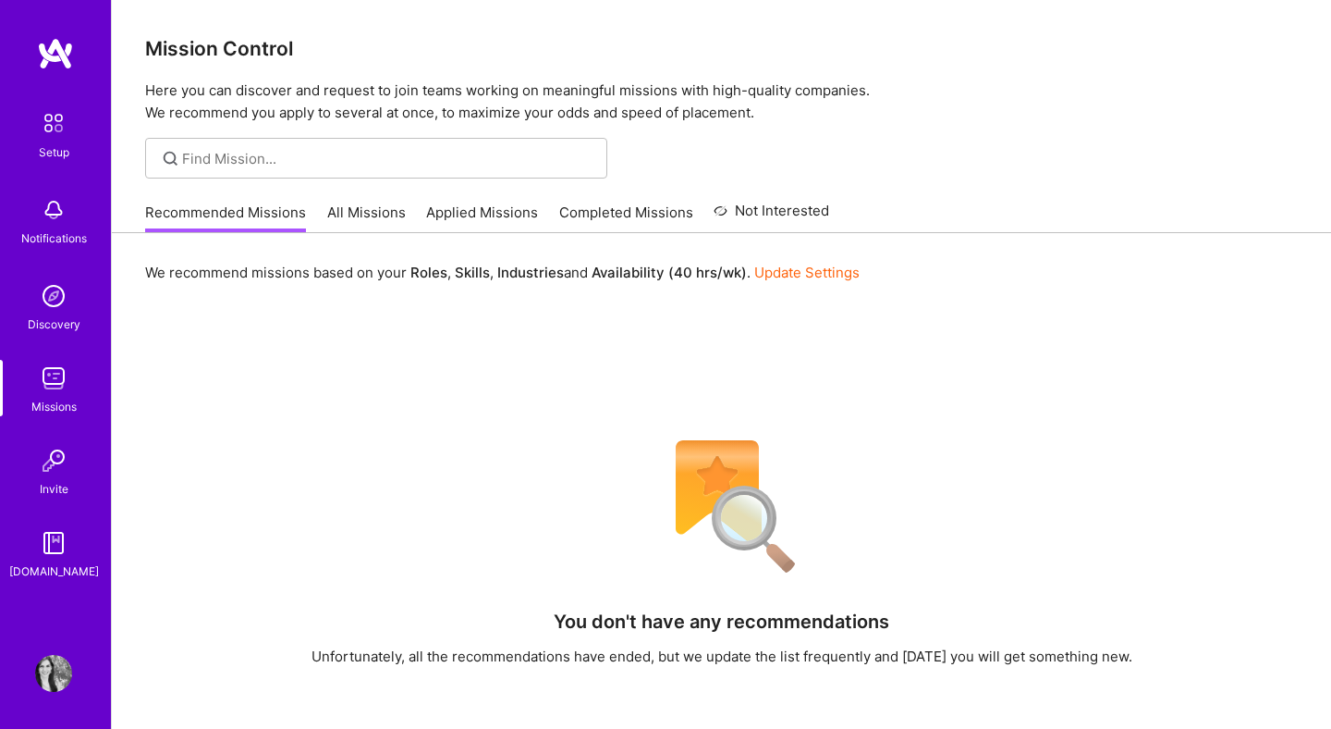
click at [381, 211] on link "All Missions" at bounding box center [366, 217] width 79 height 31
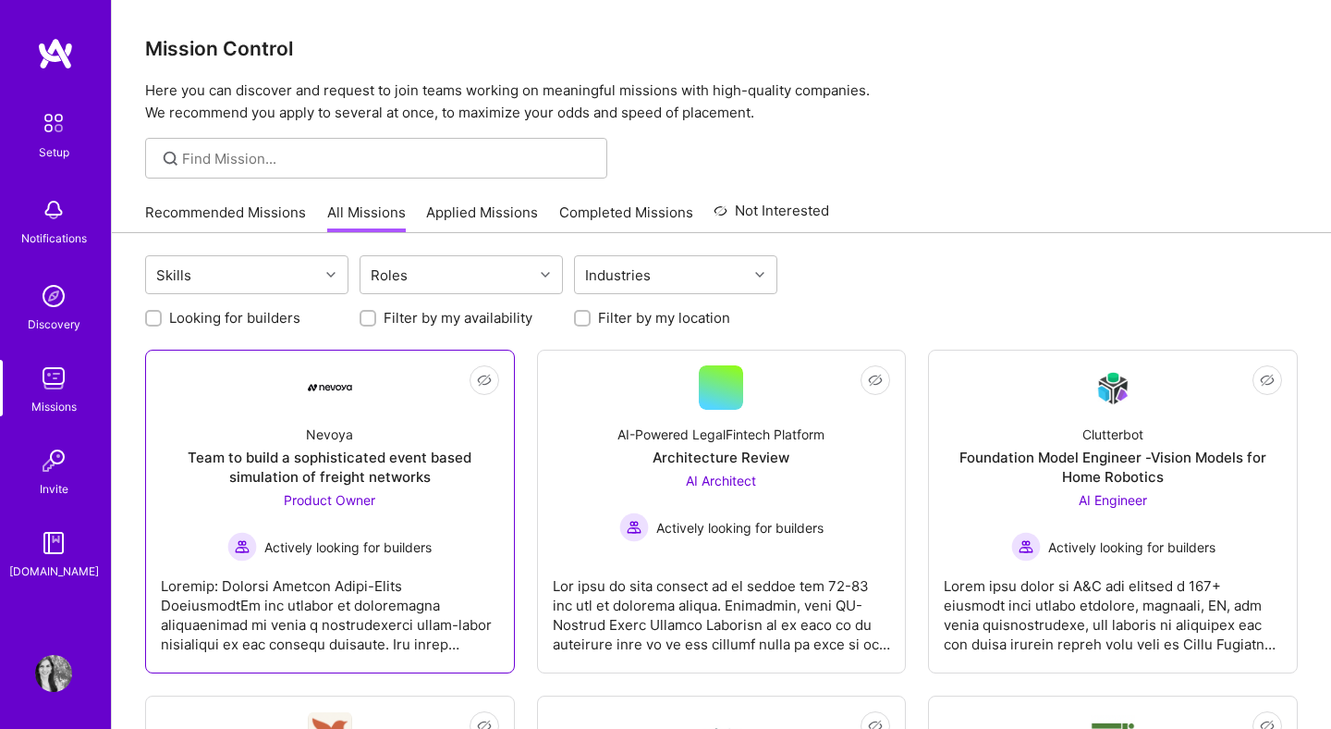
click at [406, 503] on div "Product Owner Actively looking for builders" at bounding box center [329, 525] width 204 height 71
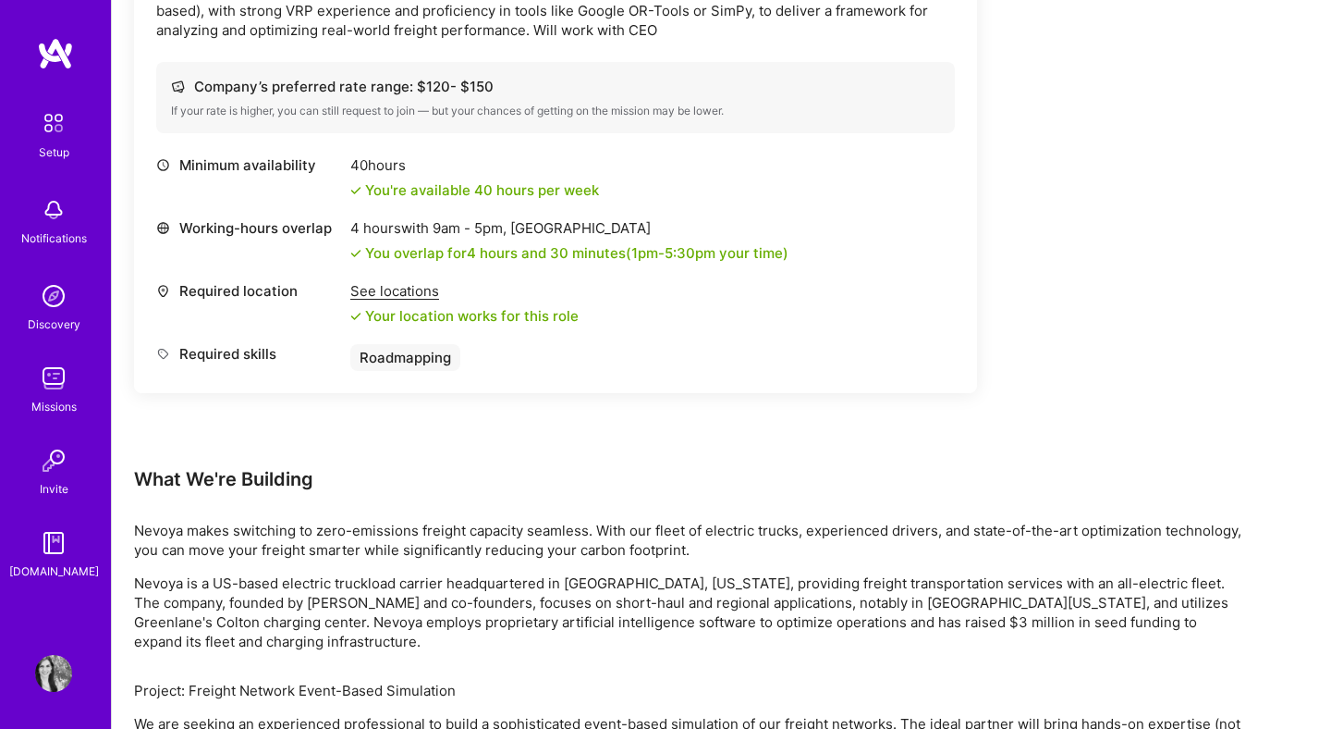
scroll to position [1008, 0]
